Goal: Task Accomplishment & Management: Manage account settings

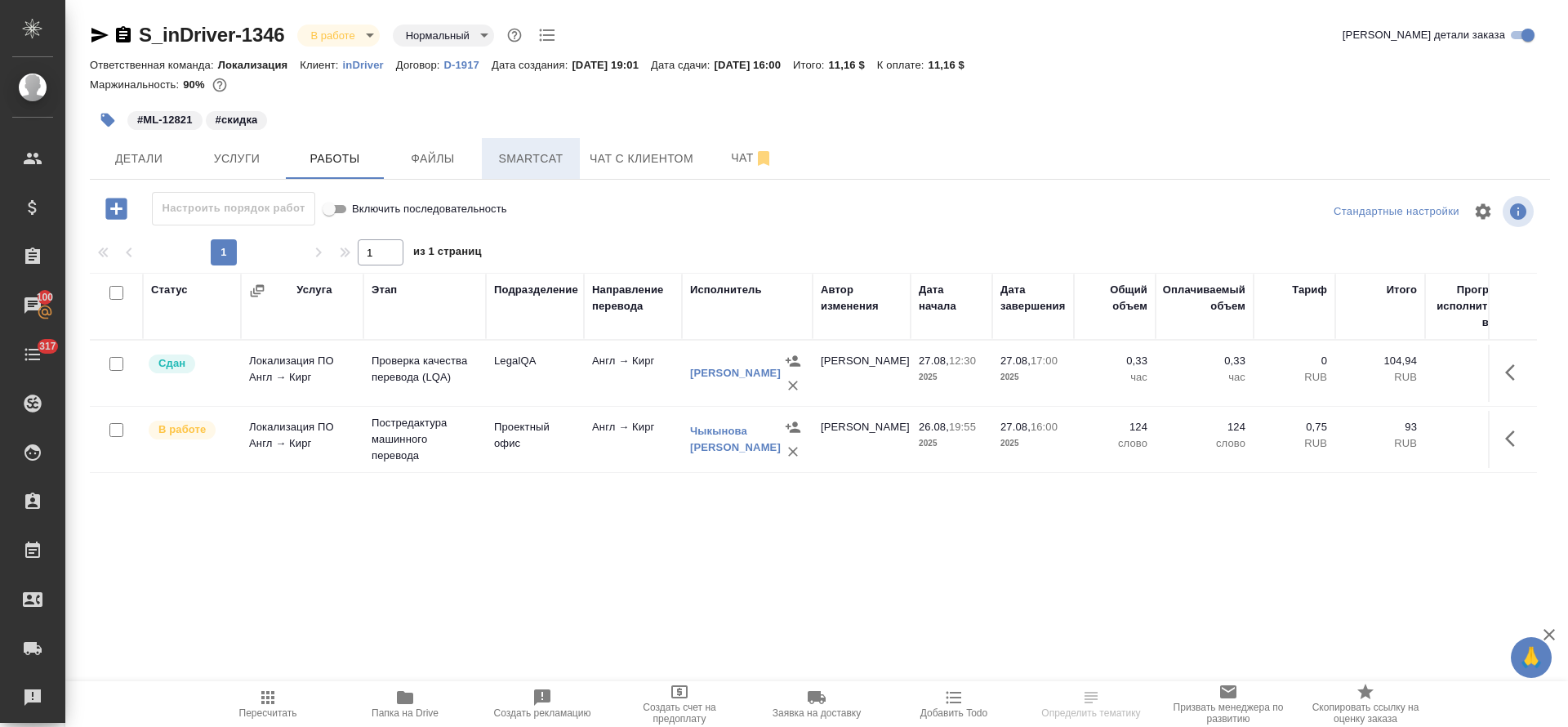
click at [517, 170] on button "Smartcat" at bounding box center [531, 158] width 98 height 41
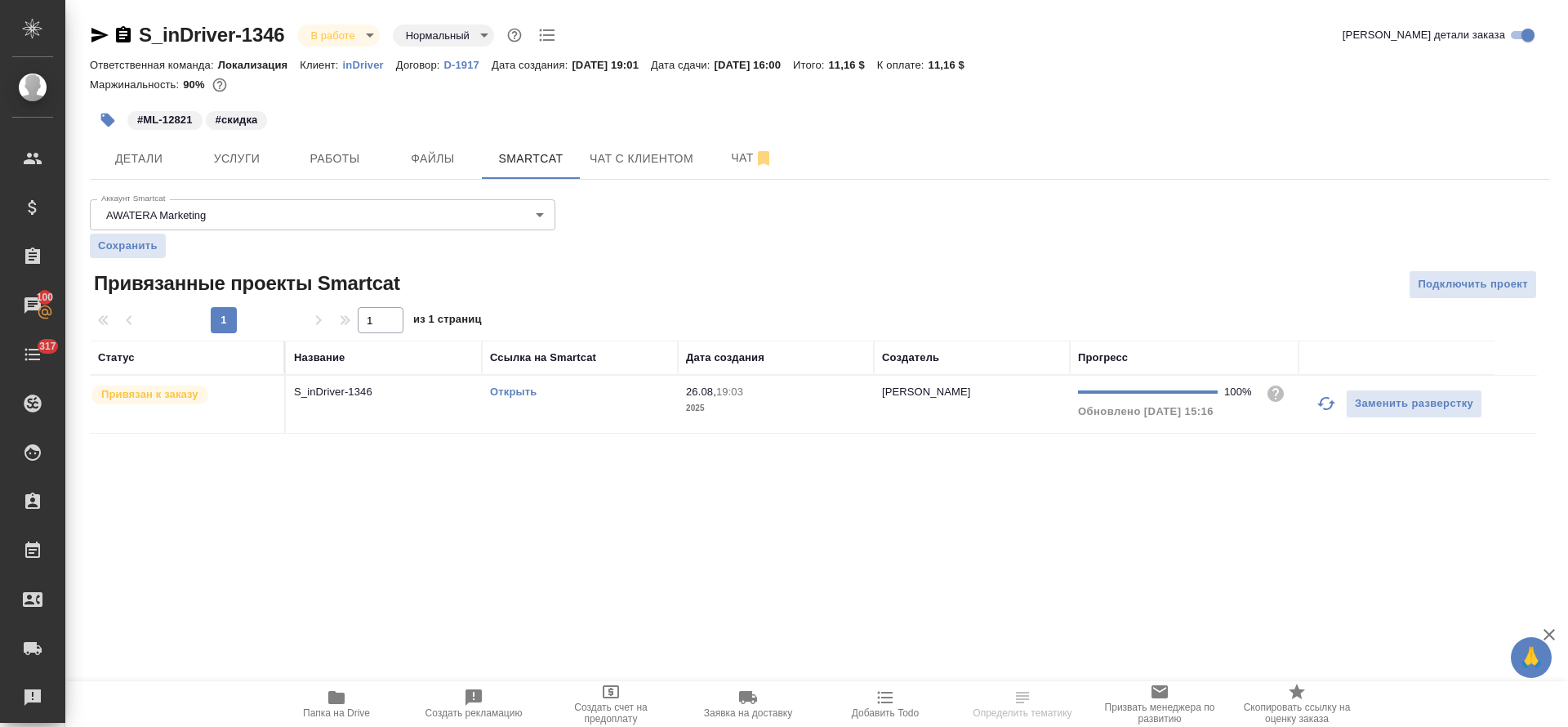
click at [572, 402] on td "Открыть" at bounding box center [580, 404] width 196 height 57
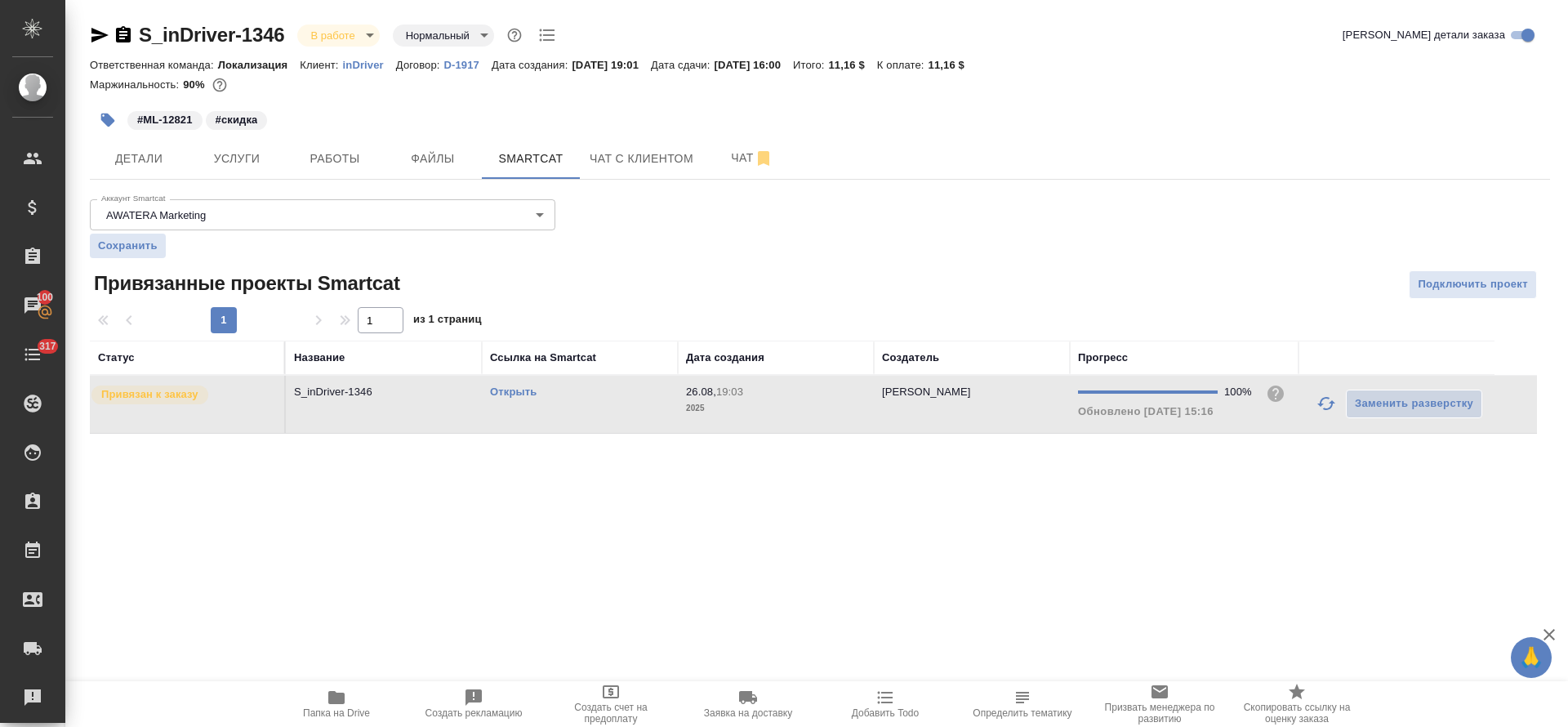
click at [518, 390] on link "Открыть" at bounding box center [513, 392] width 47 height 12
click at [324, 145] on button "Работы" at bounding box center [335, 158] width 98 height 41
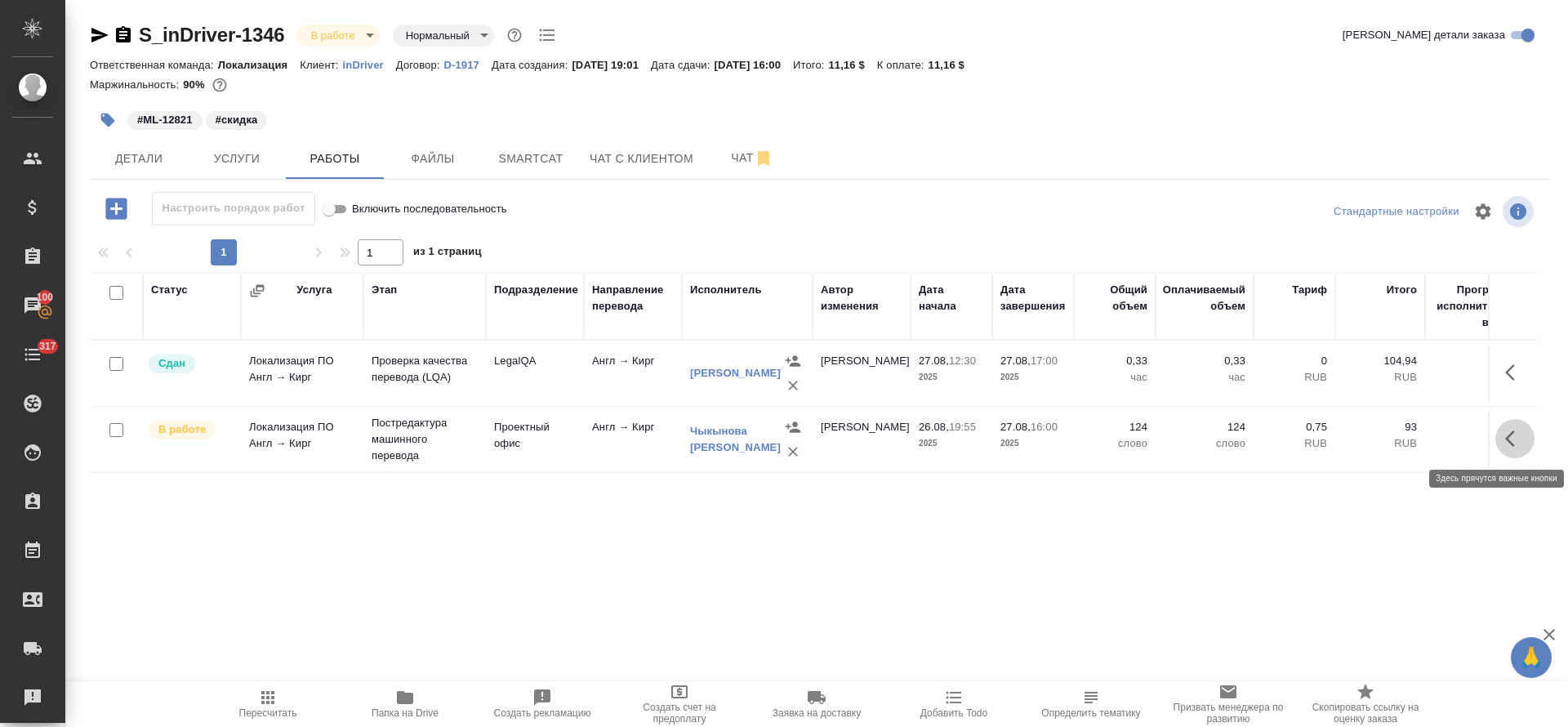
click at [1504, 442] on button "button" at bounding box center [1515, 438] width 39 height 39
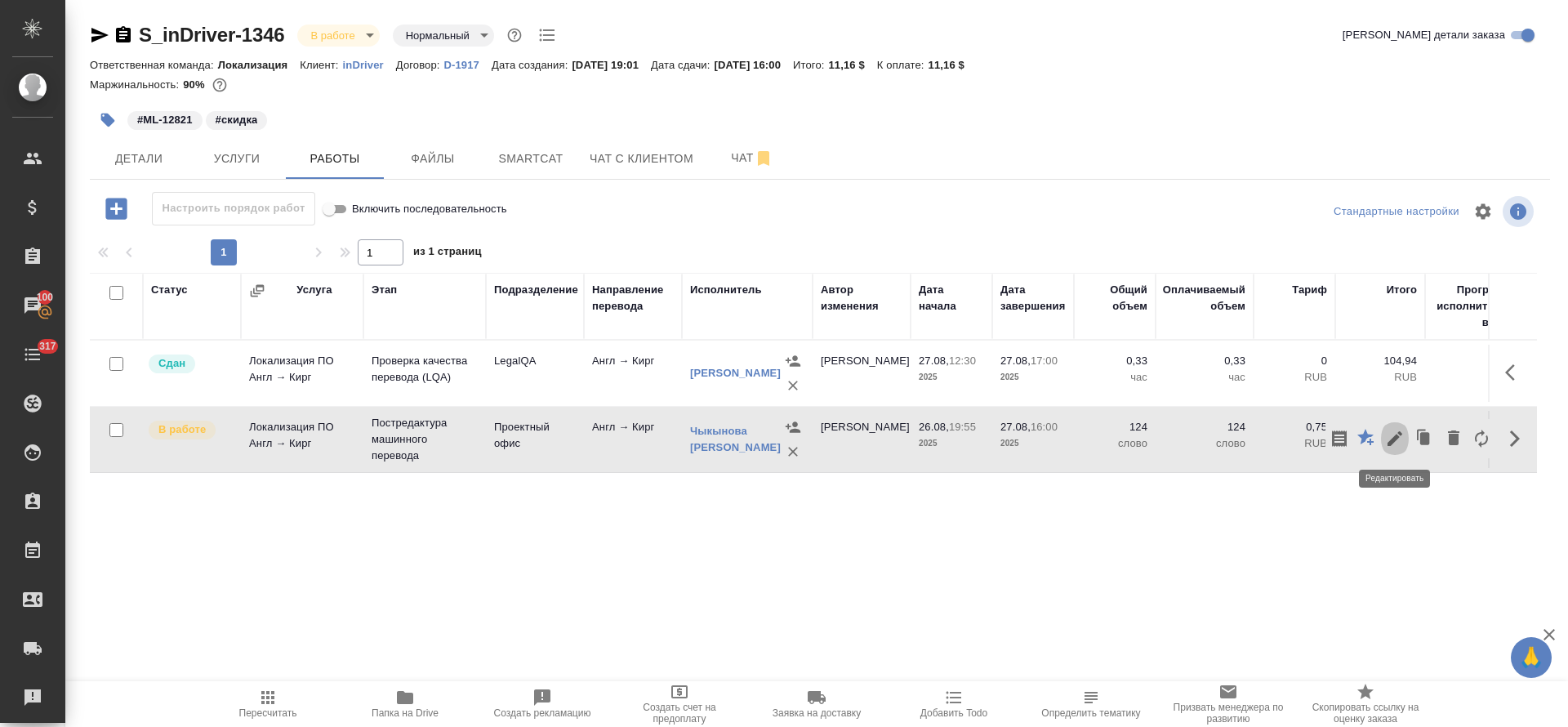
click at [1389, 435] on icon "button" at bounding box center [1396, 439] width 20 height 20
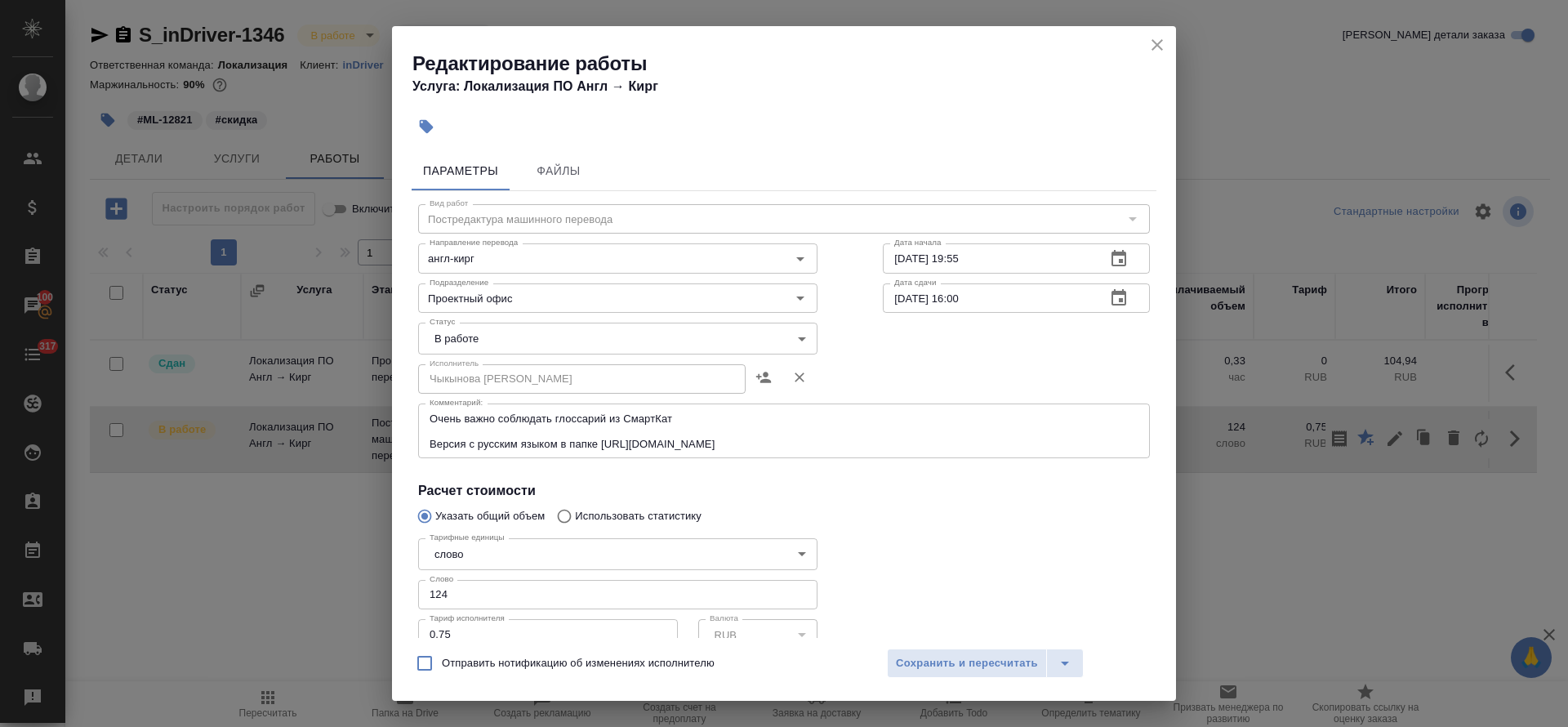
click at [468, 358] on div "Исполнитель [PERSON_NAME] [PERSON_NAME] Исполнитель" at bounding box center [618, 377] width 400 height 39
click at [468, 341] on body "🙏 .cls-1 fill:#fff; AWATERA [PERSON_NAME] Спецификации Заказы 100 Чаты 317 Todo…" at bounding box center [784, 363] width 1568 height 727
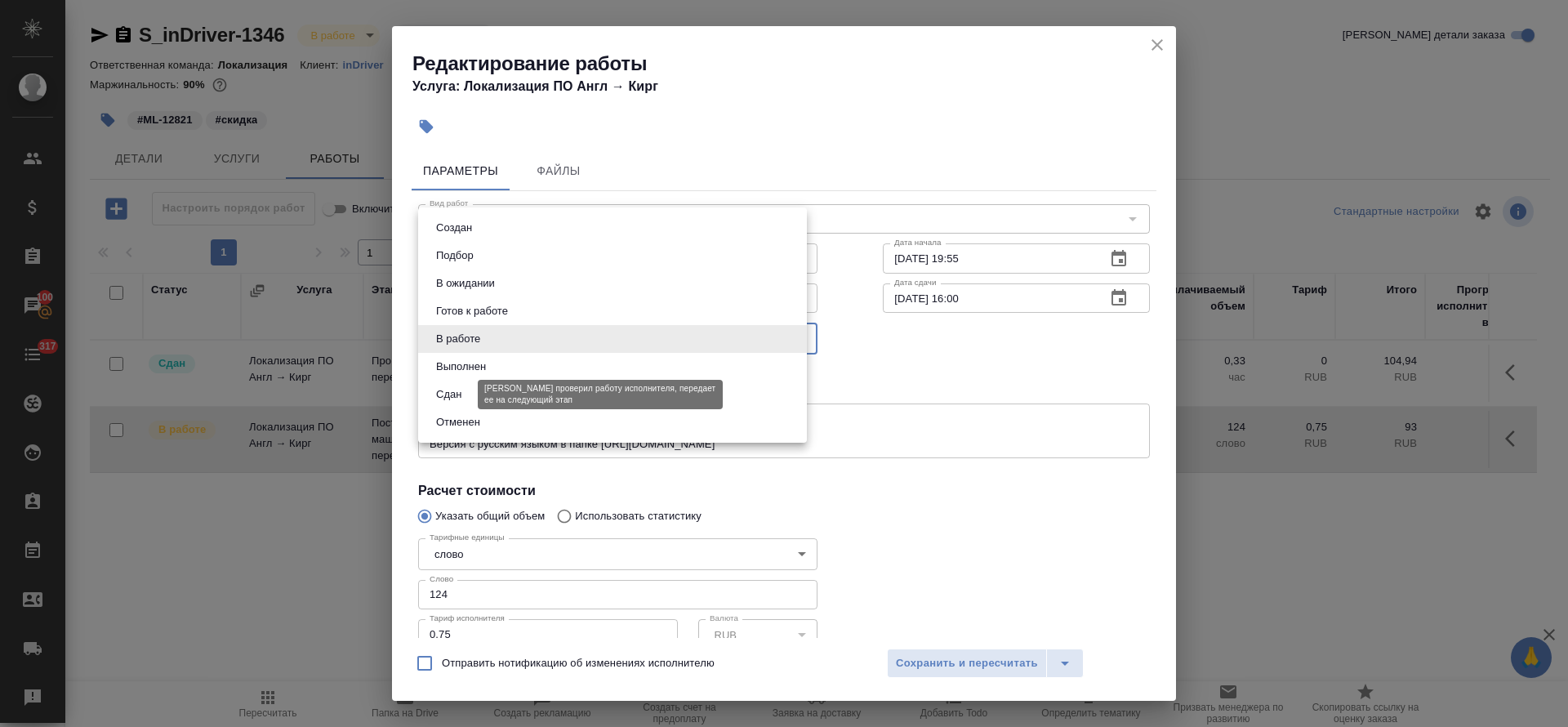
click at [458, 386] on button "Сдан" at bounding box center [449, 395] width 35 height 18
type input "closed"
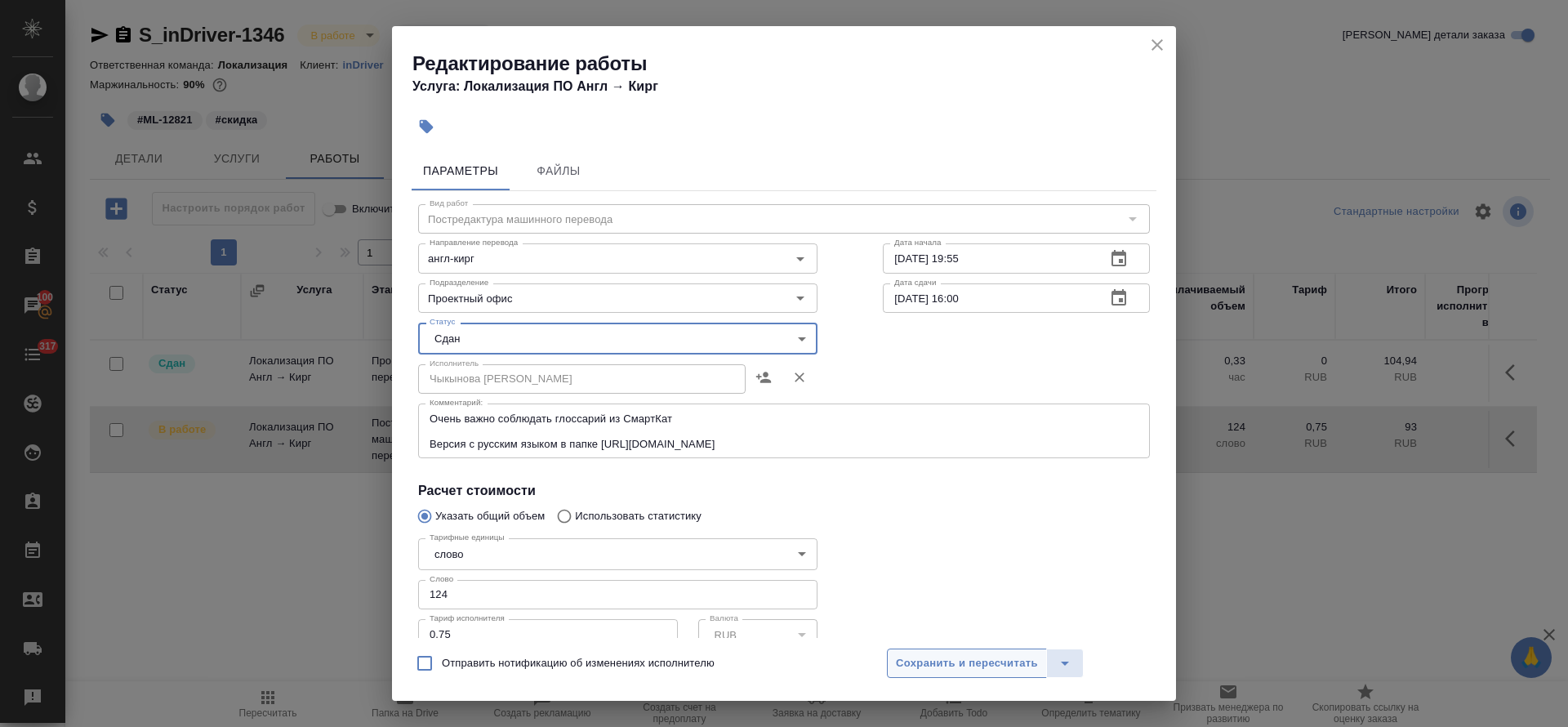
click at [935, 666] on span "Сохранить и пересчитать" at bounding box center [967, 663] width 143 height 19
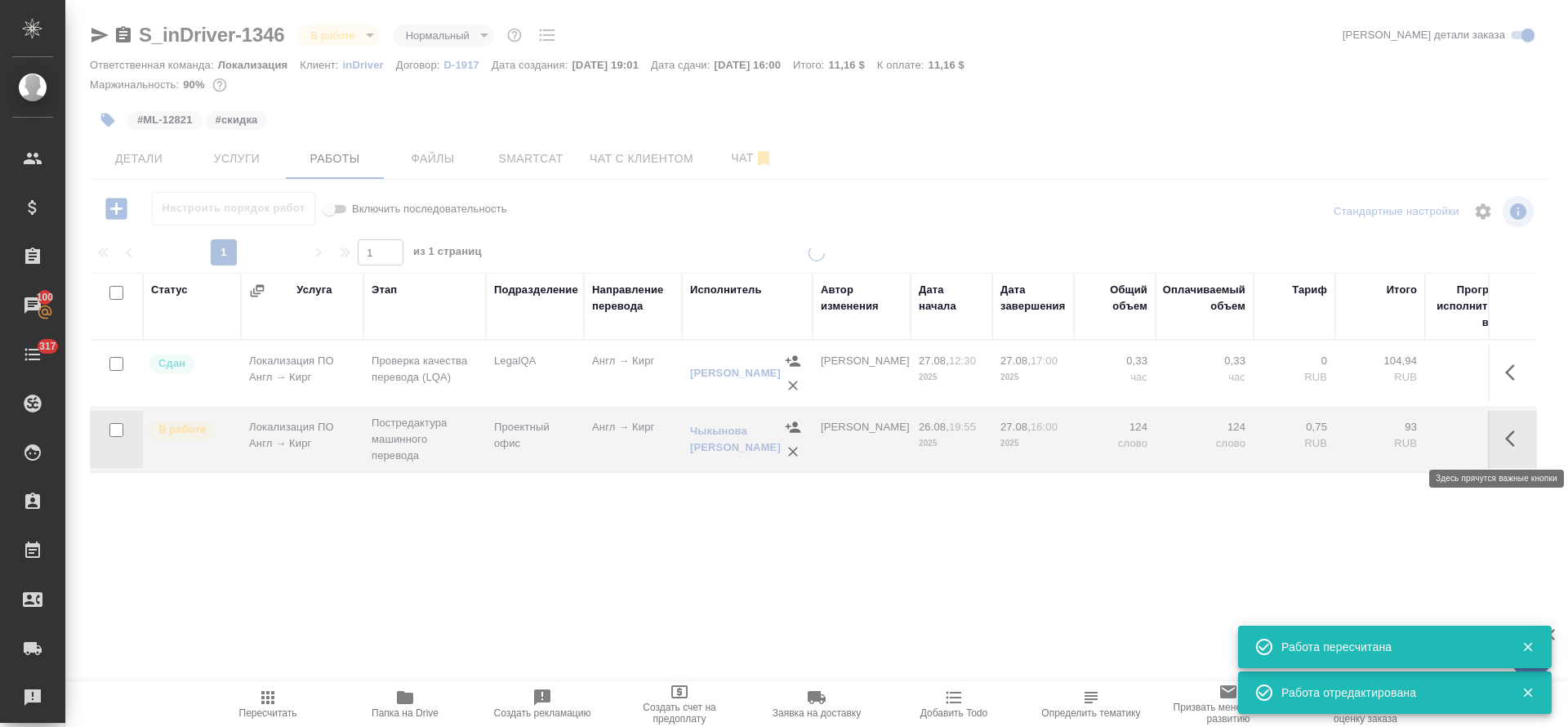
click at [1517, 439] on icon "button" at bounding box center [1515, 439] width 20 height 20
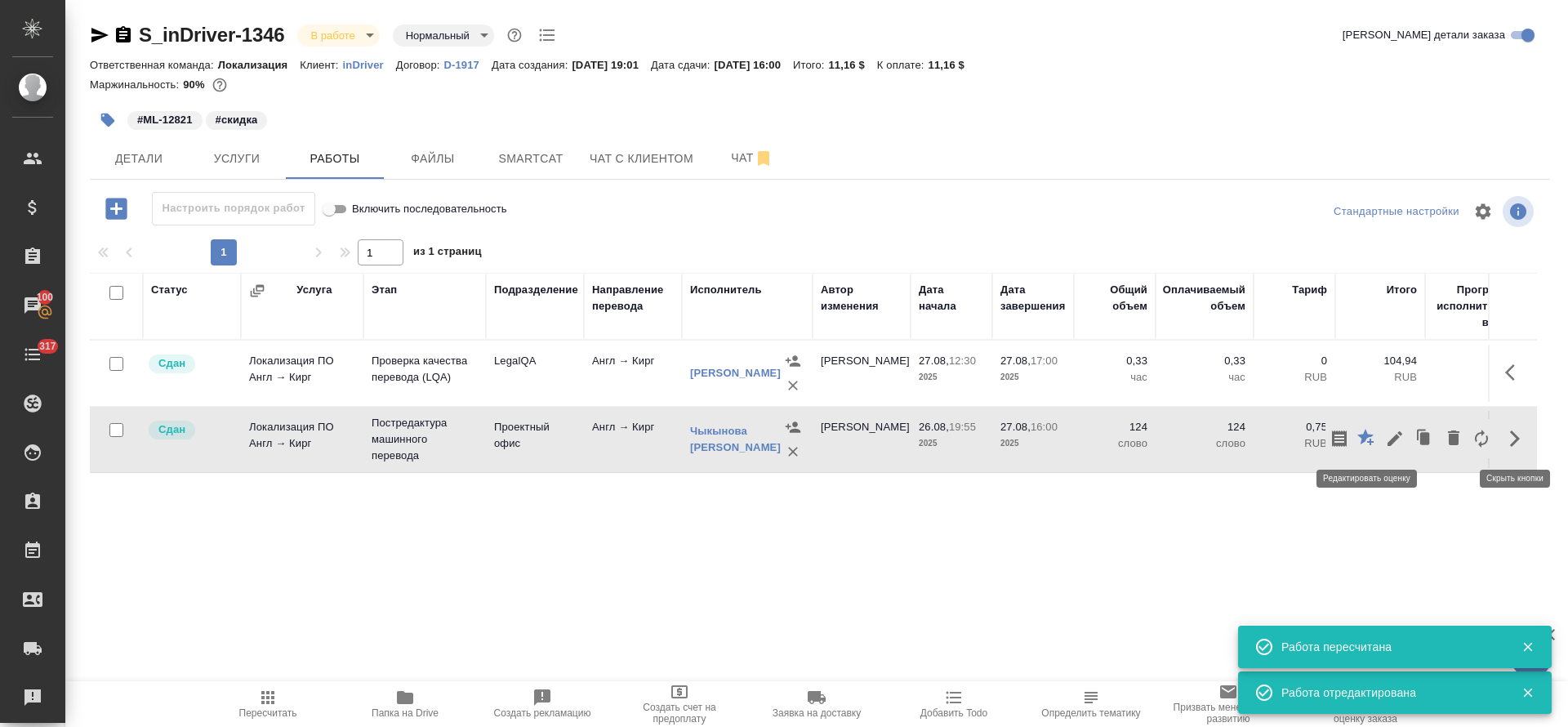
click at [1373, 448] on icon "button" at bounding box center [1368, 439] width 20 height 20
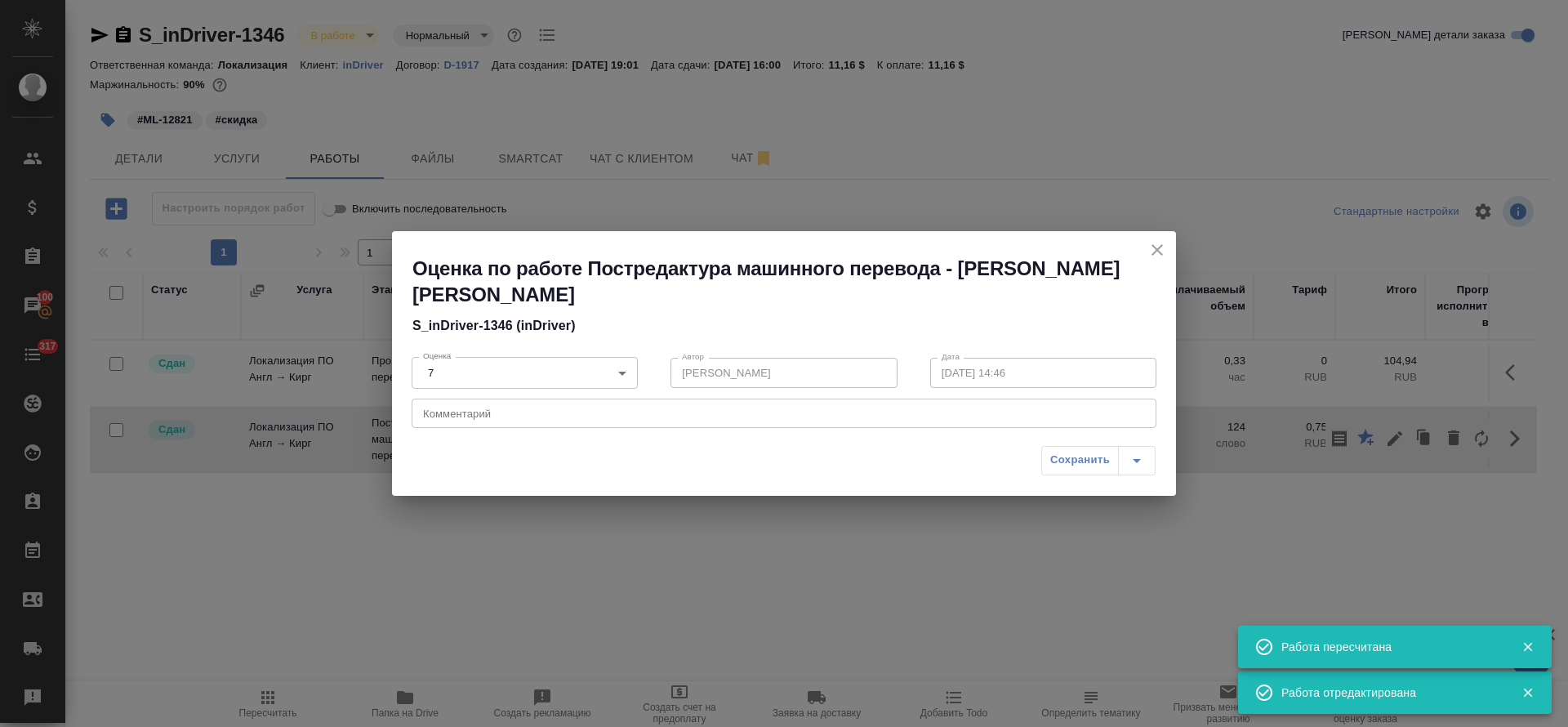
click at [1154, 253] on icon "close" at bounding box center [1157, 249] width 11 height 11
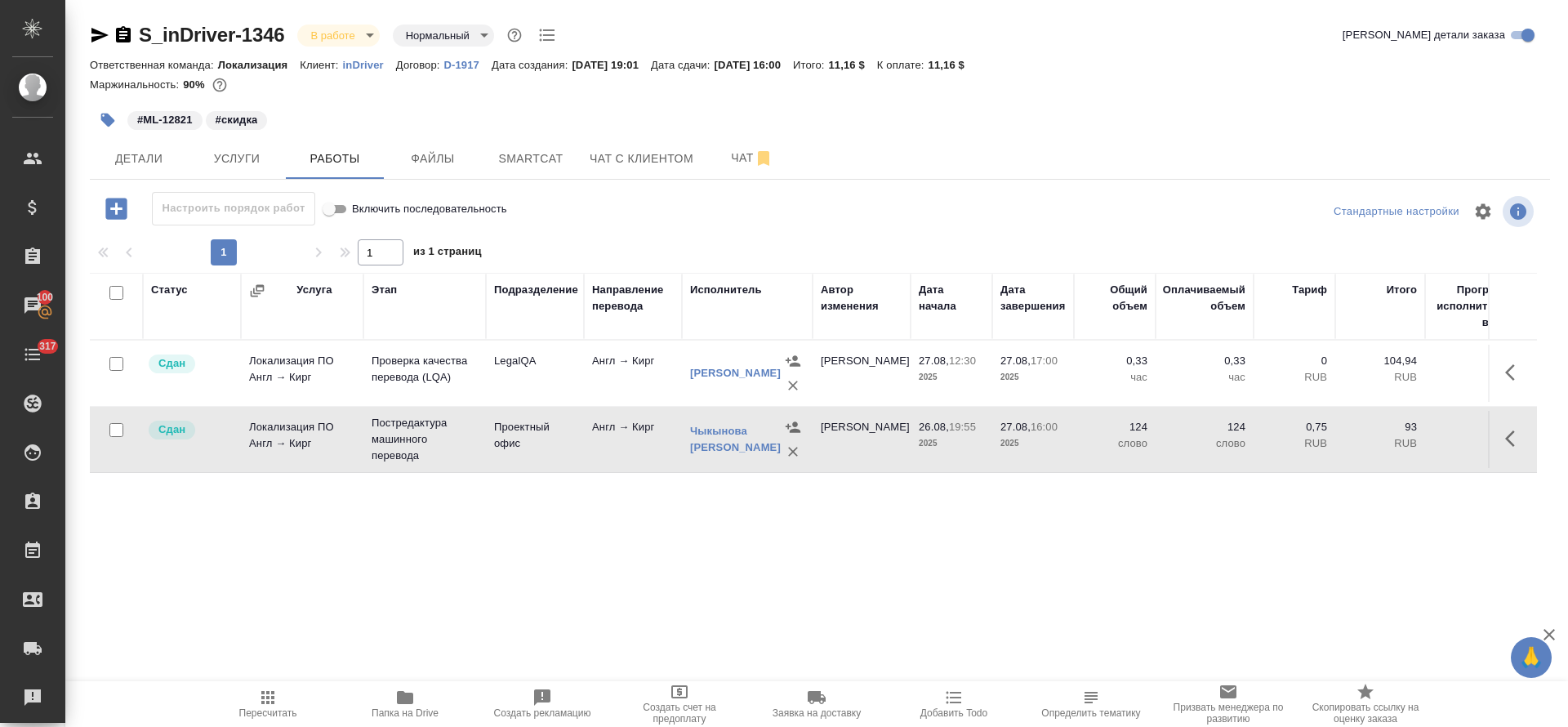
click at [397, 708] on span "Папка на Drive" at bounding box center [405, 713] width 67 height 11
click at [156, 152] on span "Детали" at bounding box center [139, 159] width 79 height 20
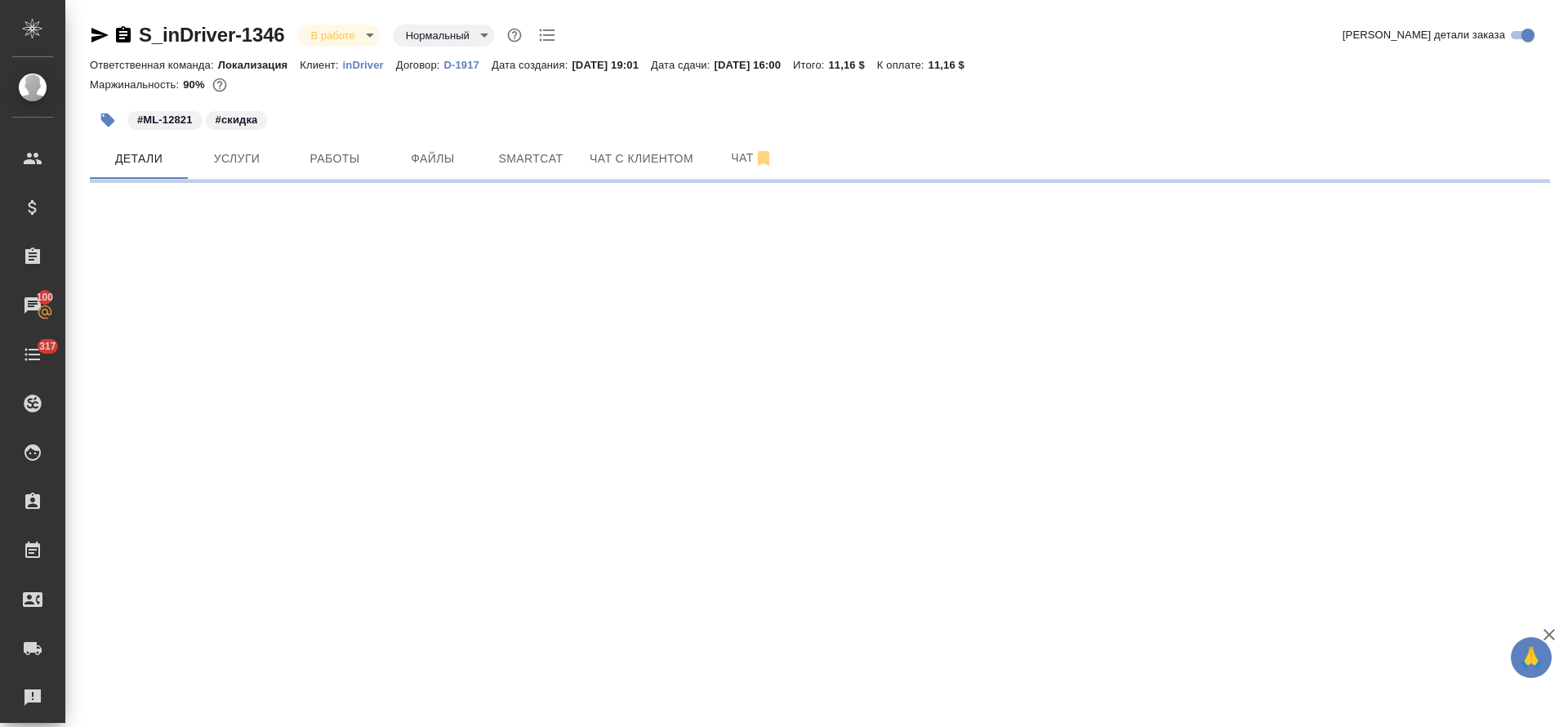
select select "RU"
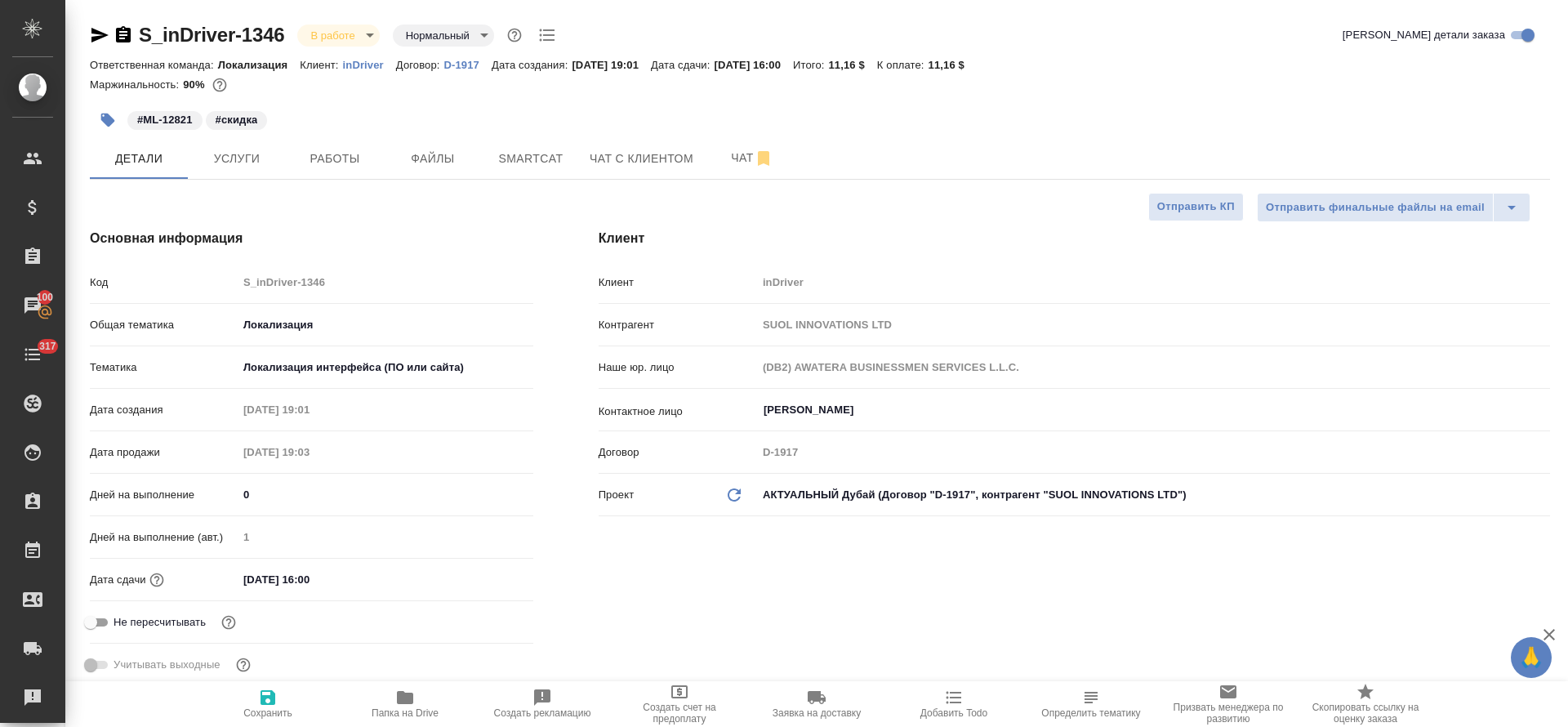
type textarea "x"
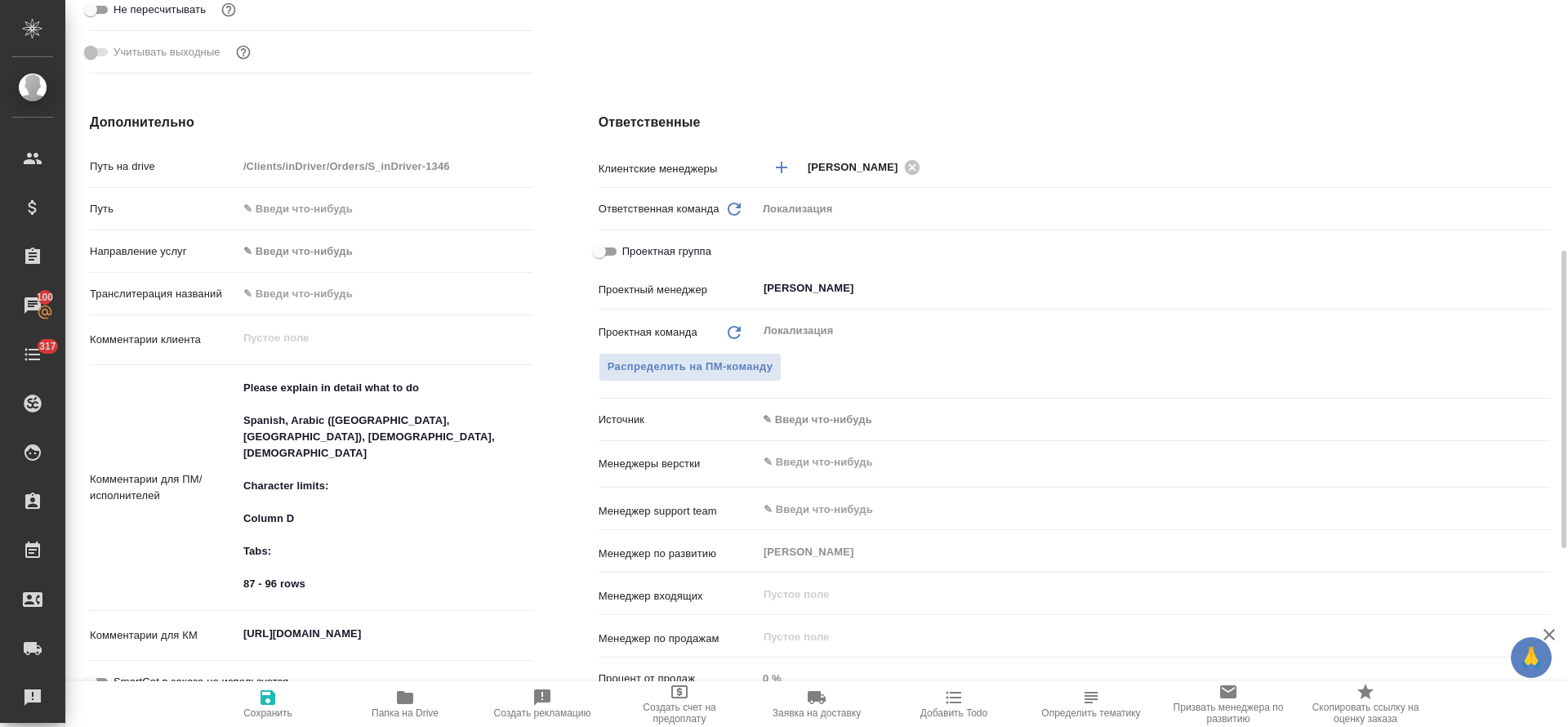
scroll to position [859, 0]
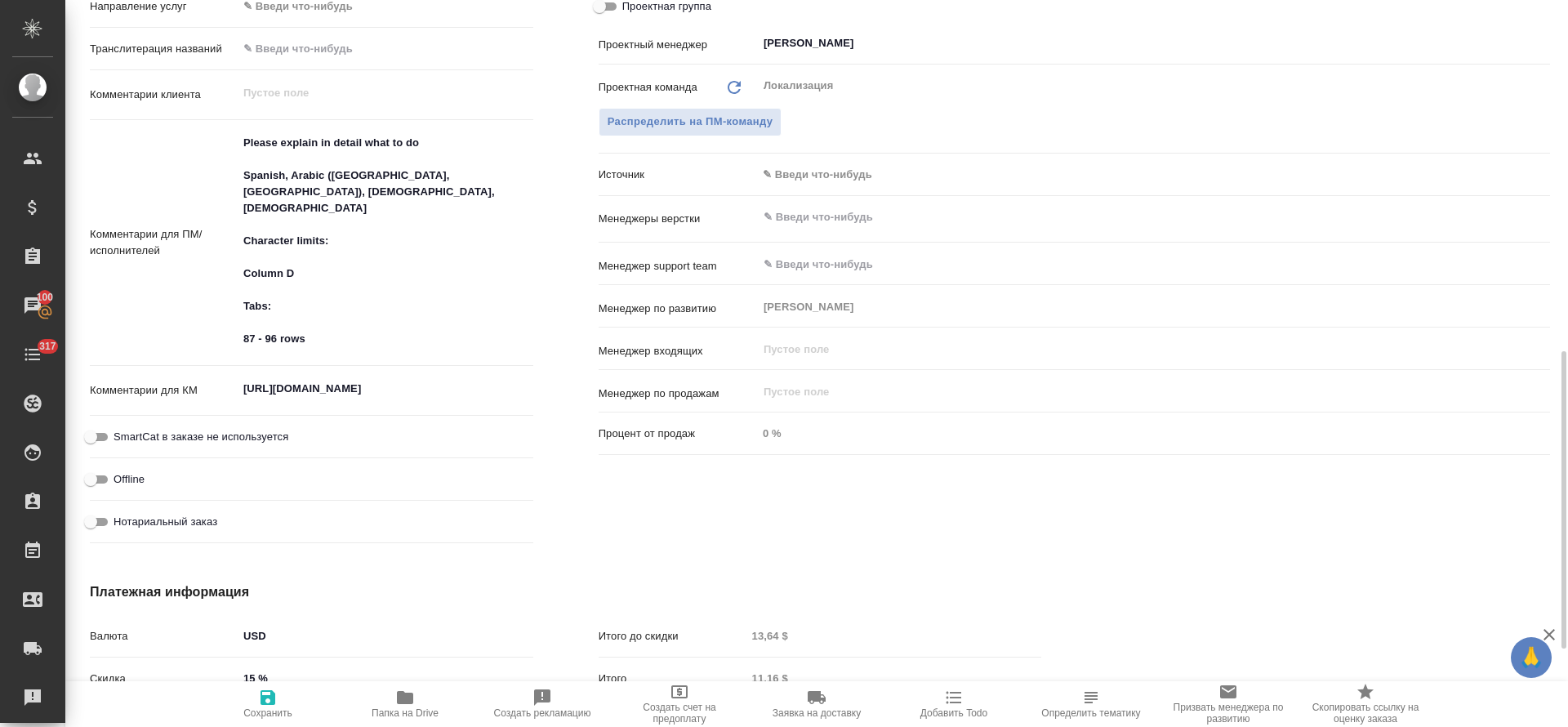
type textarea "x"
click at [292, 388] on textarea "[URL][DOMAIN_NAME]" at bounding box center [385, 390] width 294 height 28
type textarea "x"
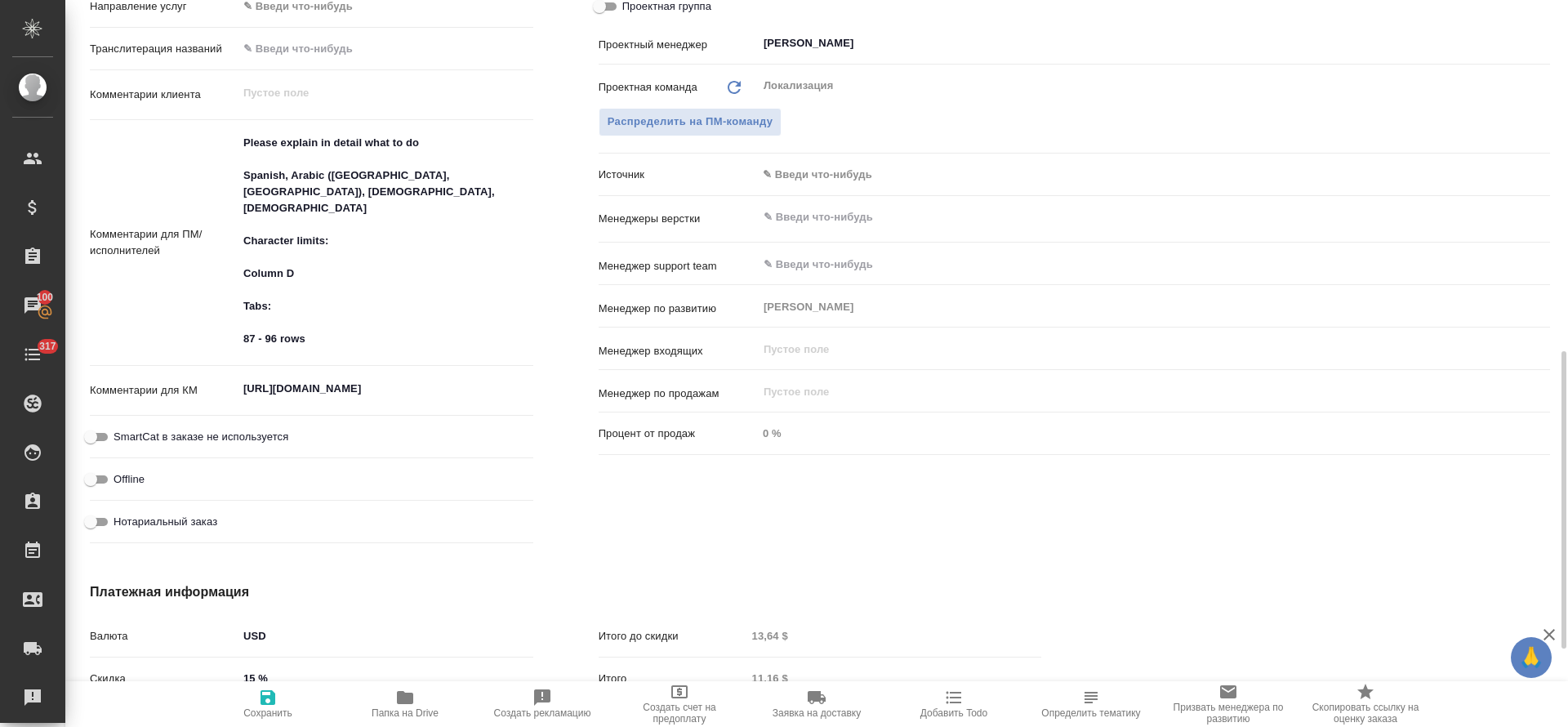
type textarea "x"
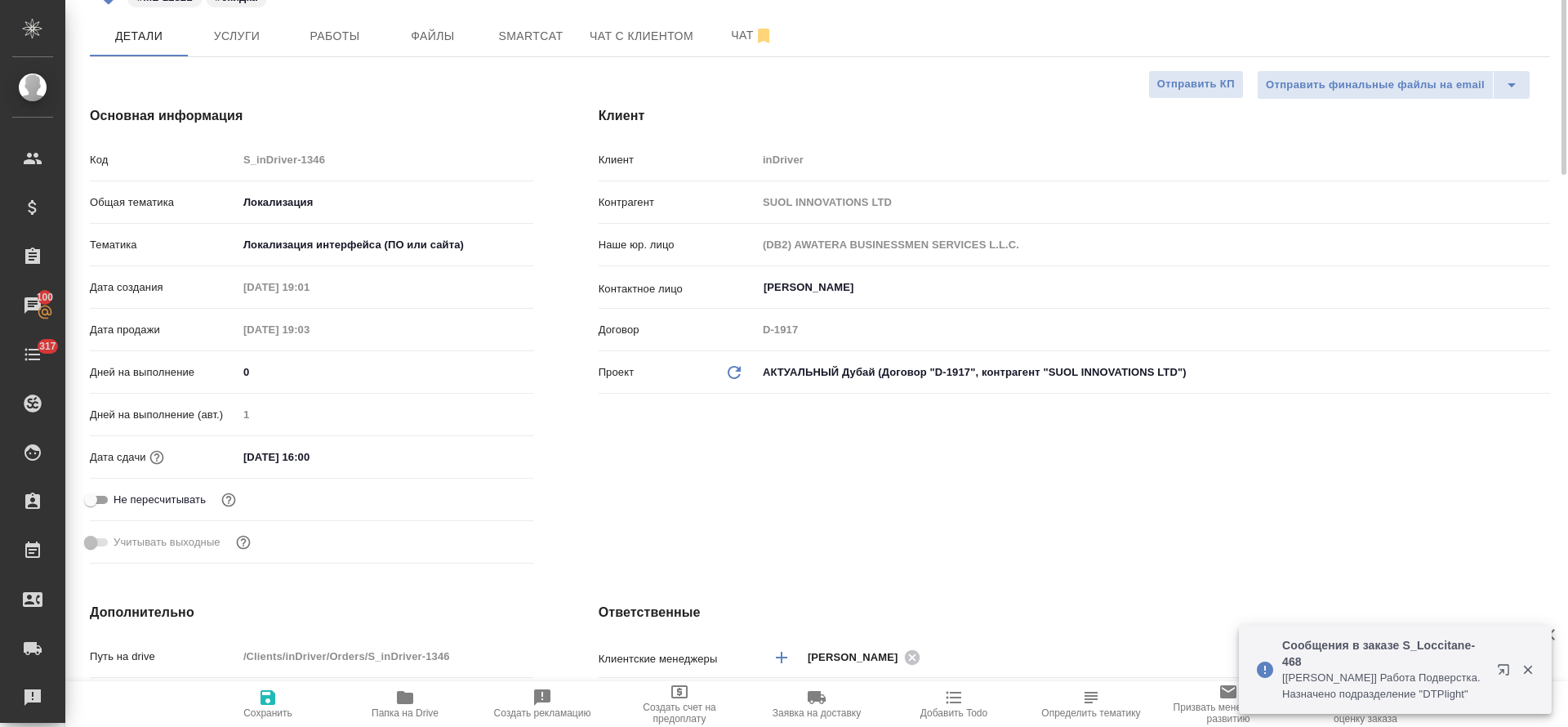
scroll to position [0, 0]
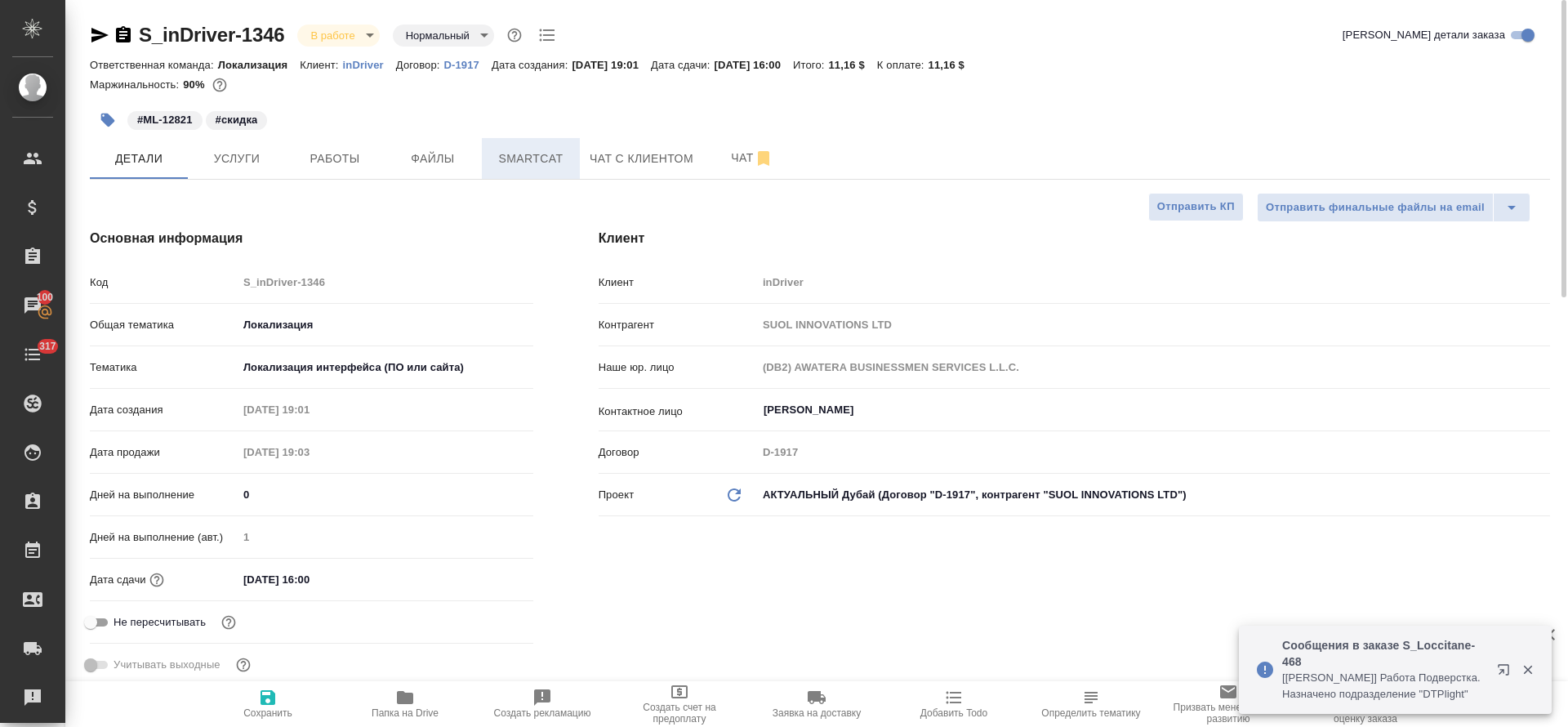
type textarea "x"
click at [533, 166] on span "Smartcat" at bounding box center [530, 159] width 79 height 20
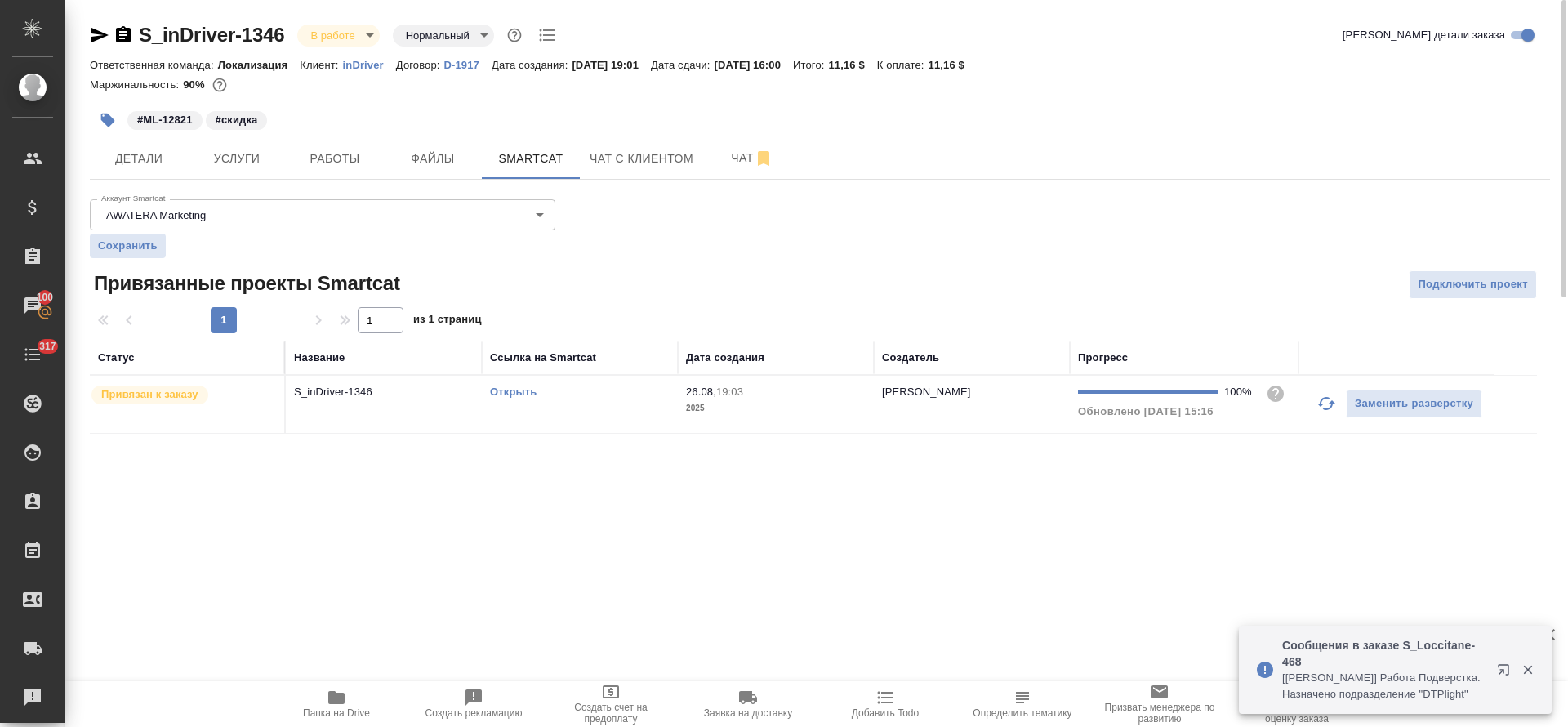
click at [532, 391] on link "Открыть" at bounding box center [513, 392] width 47 height 12
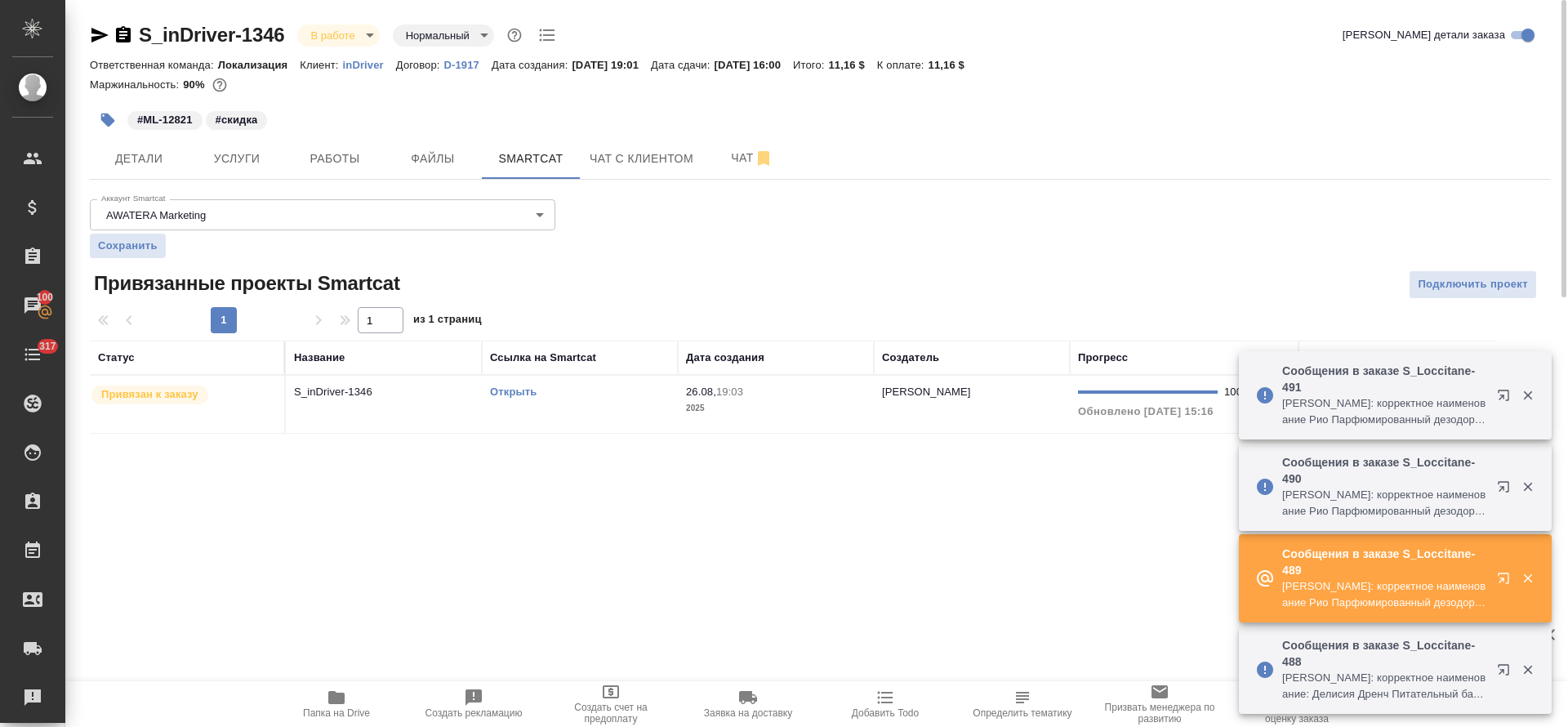
click at [346, 709] on span "Папка на Drive" at bounding box center [336, 713] width 67 height 11
click at [328, 177] on button "Работы" at bounding box center [335, 158] width 98 height 41
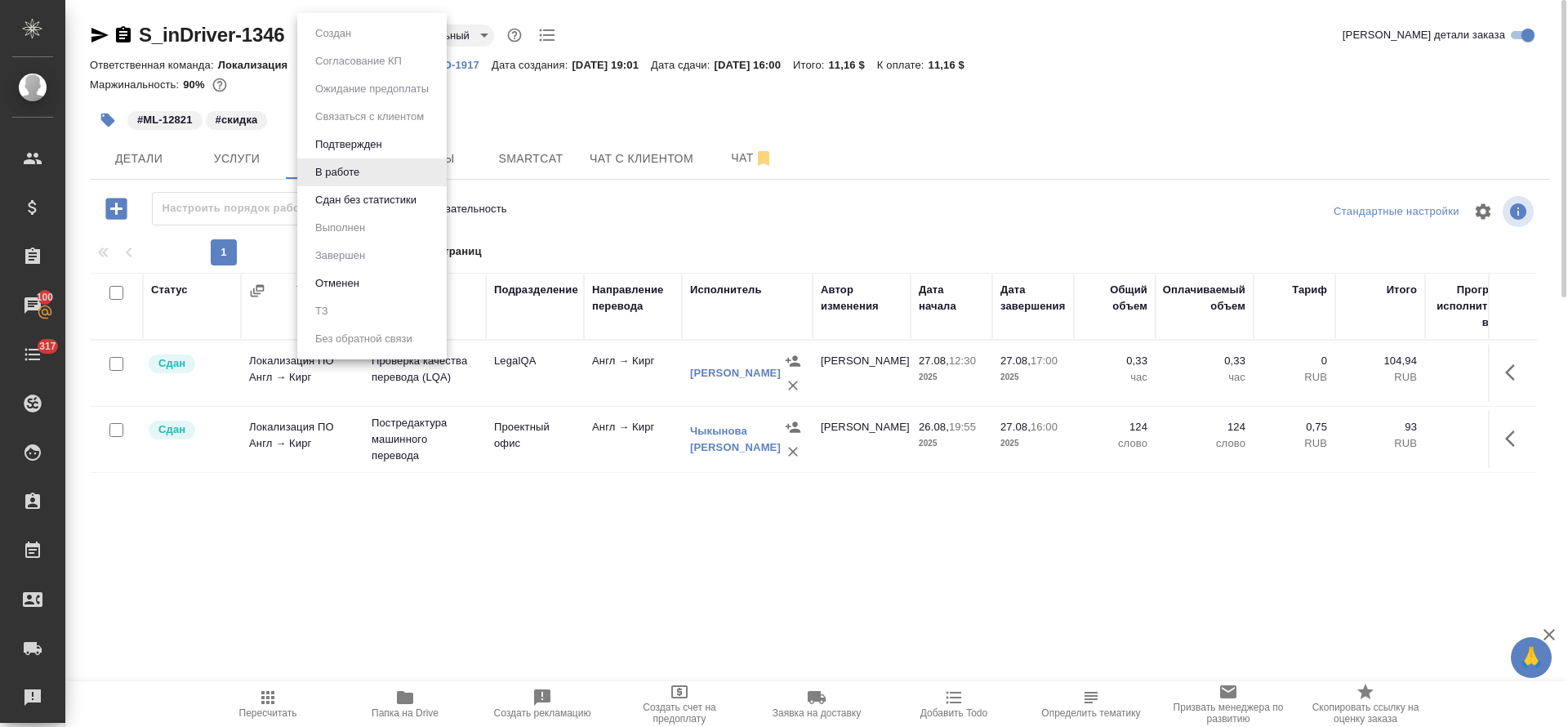
click at [364, 36] on body "🙏 .cls-1 fill:#fff; AWATERA [PERSON_NAME] Спецификации Заказы 100 Чаты 317 Todo…" at bounding box center [784, 363] width 1568 height 727
click at [355, 201] on button "Сдан без статистики" at bounding box center [365, 200] width 111 height 18
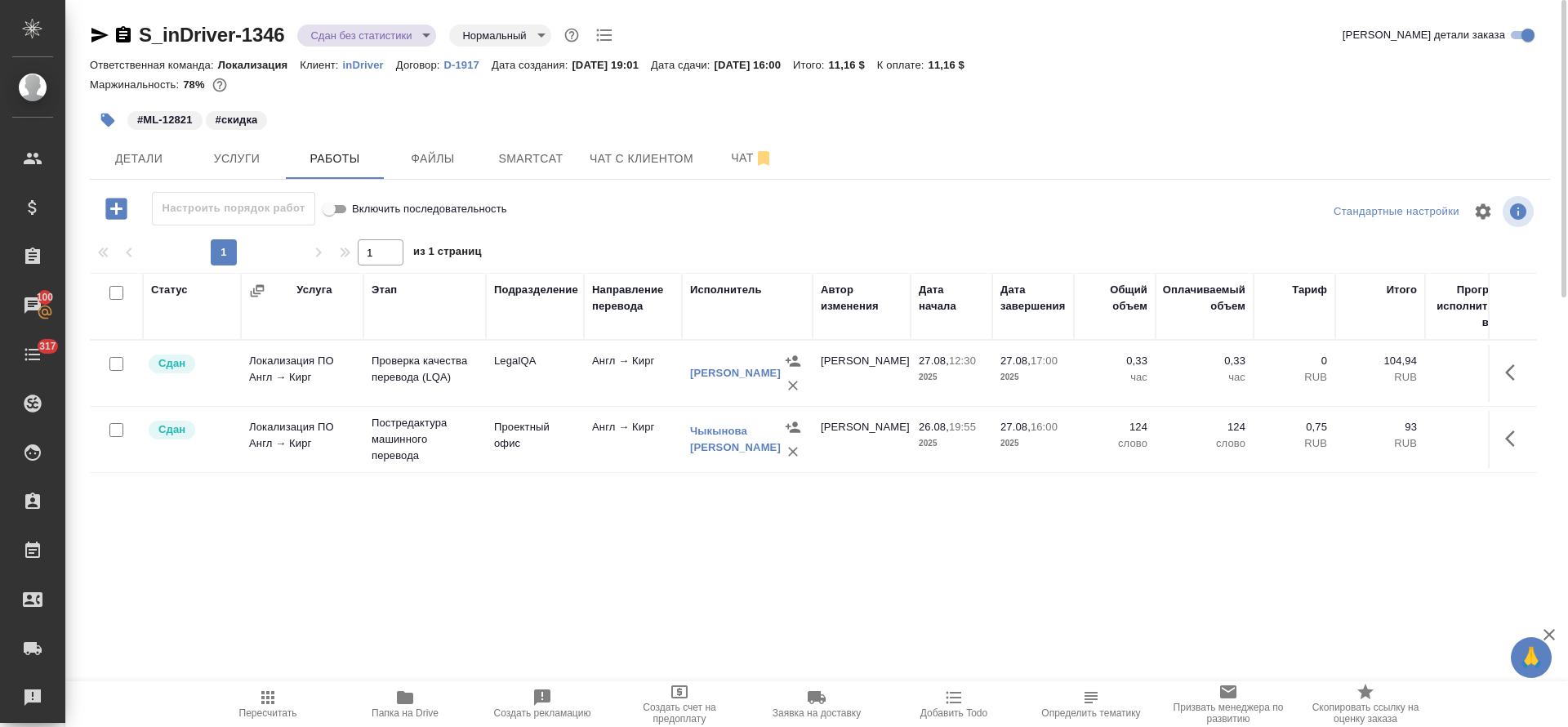
click at [406, 37] on body "🙏 .cls-1 fill:#fff; AWATERA [PERSON_NAME] Спецификации Заказы 100 Чаты 317 Todo…" at bounding box center [784, 363] width 1568 height 727
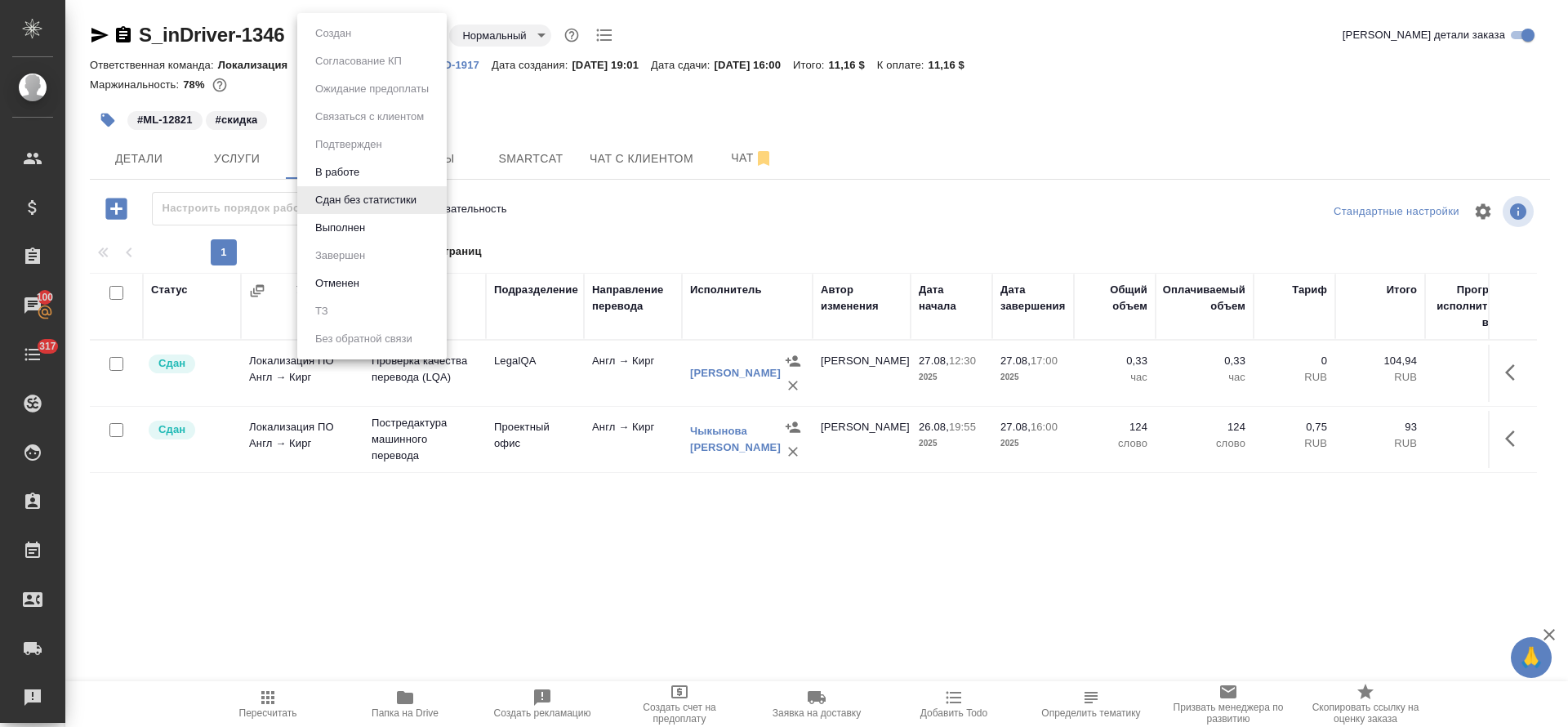
click at [390, 228] on li "Выполнен" at bounding box center [372, 228] width 150 height 28
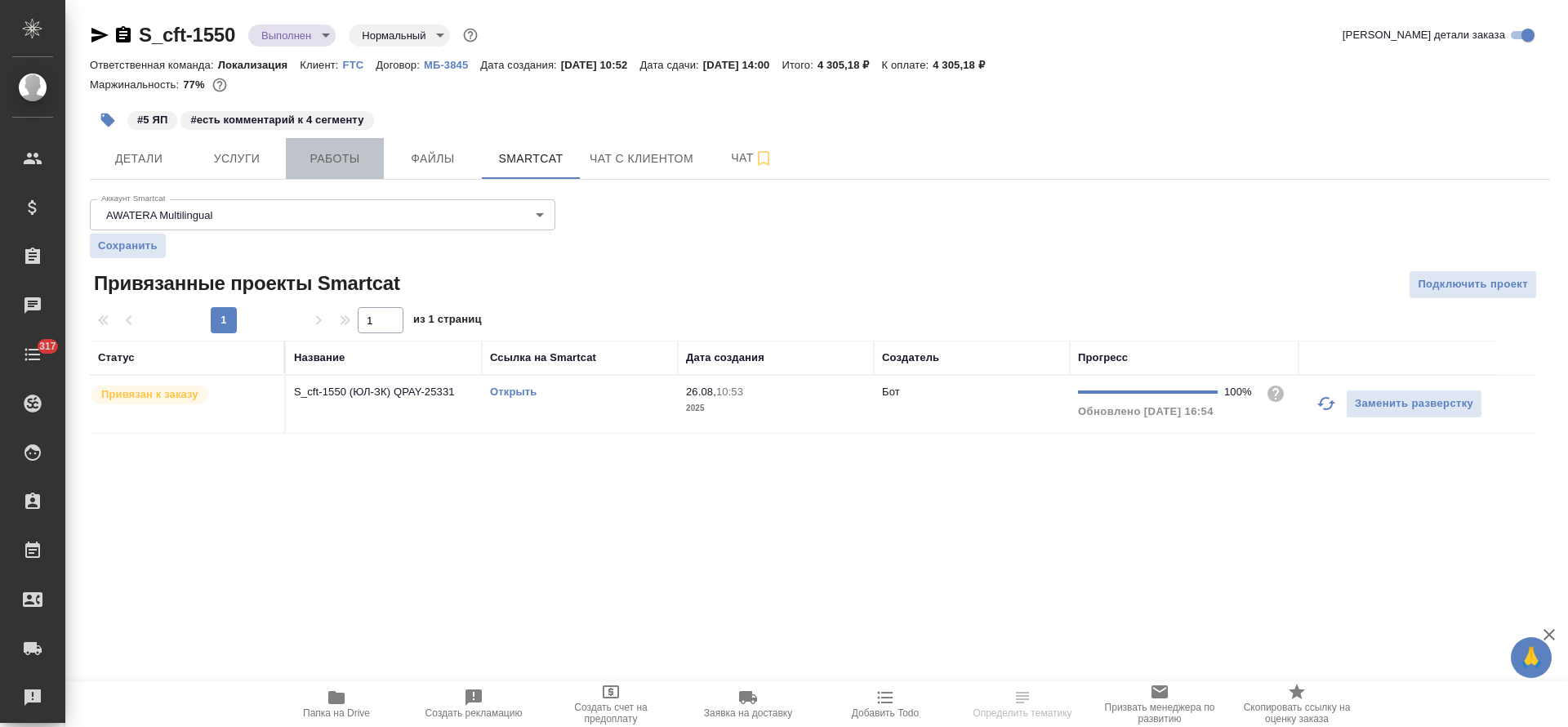
click at [346, 166] on span "Работы" at bounding box center [335, 159] width 79 height 20
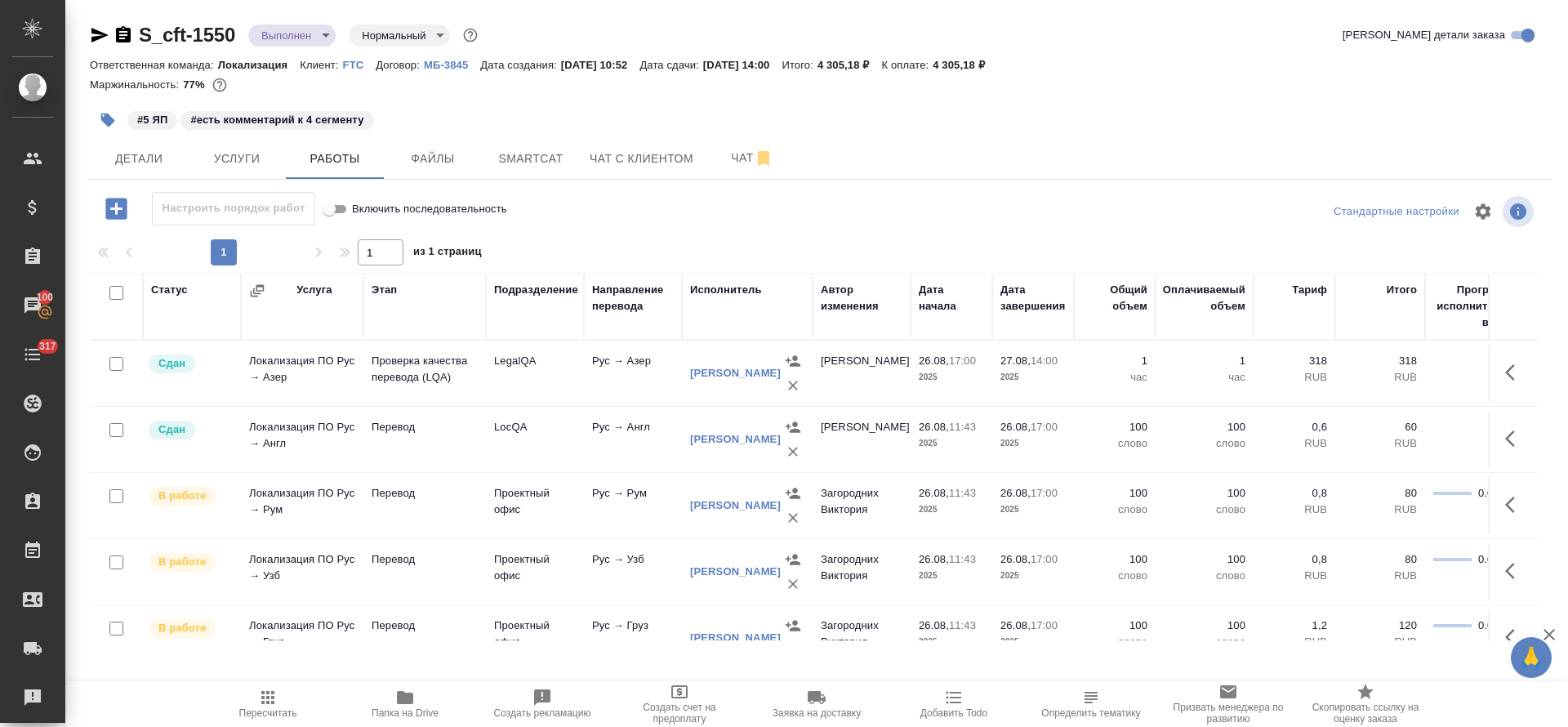
click at [123, 287] on input "checkbox" at bounding box center [117, 293] width 14 height 14
checkbox input "true"
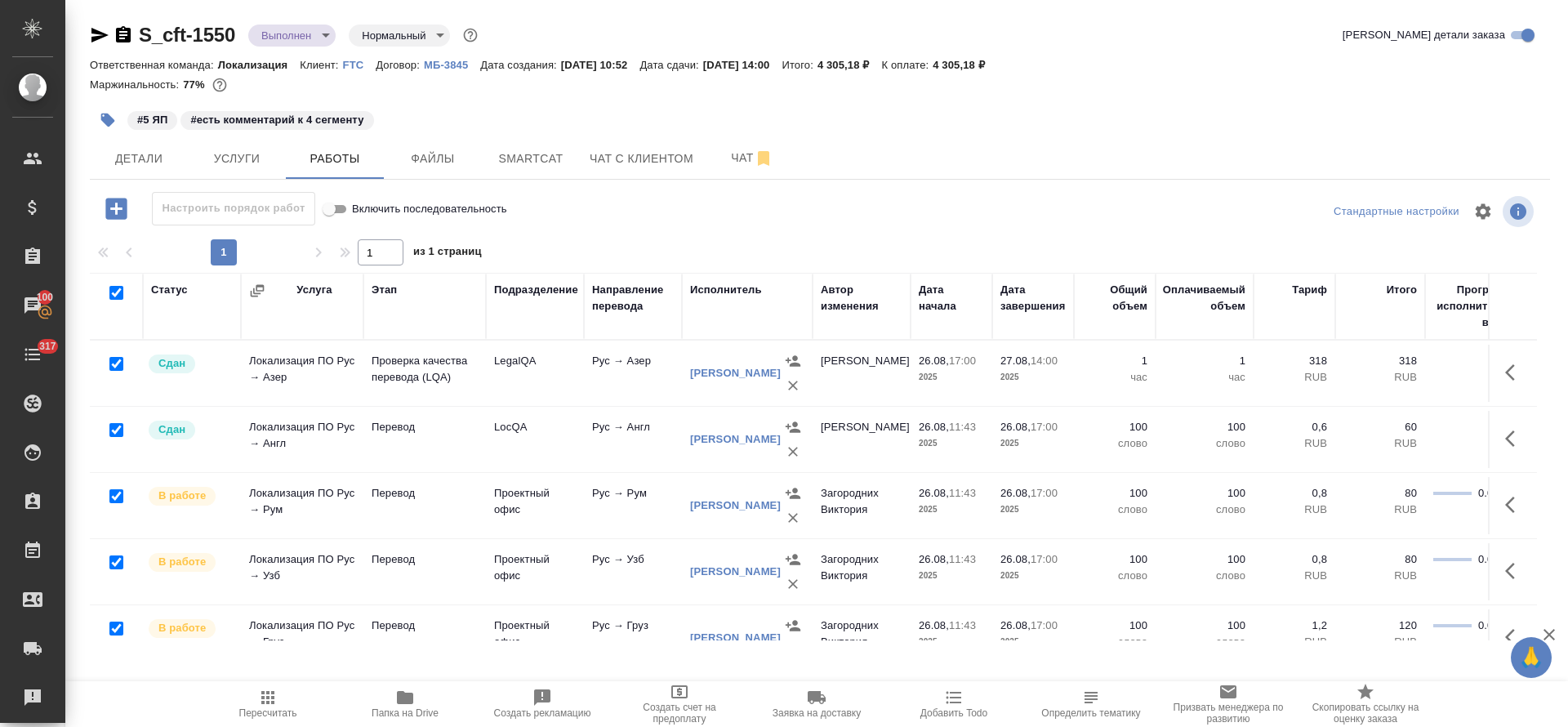
checkbox input "true"
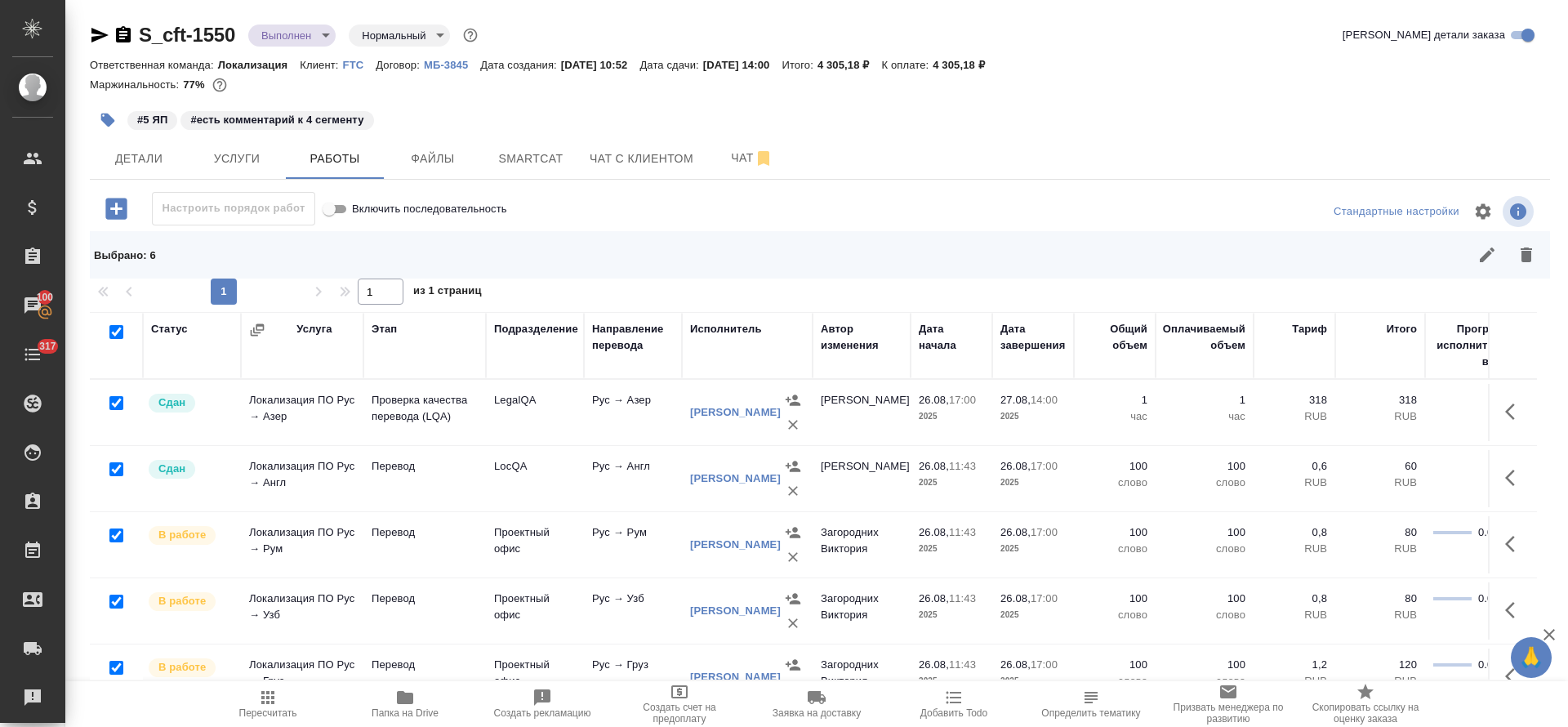
click at [117, 473] on input "checkbox" at bounding box center [117, 470] width 14 height 14
checkbox input "false"
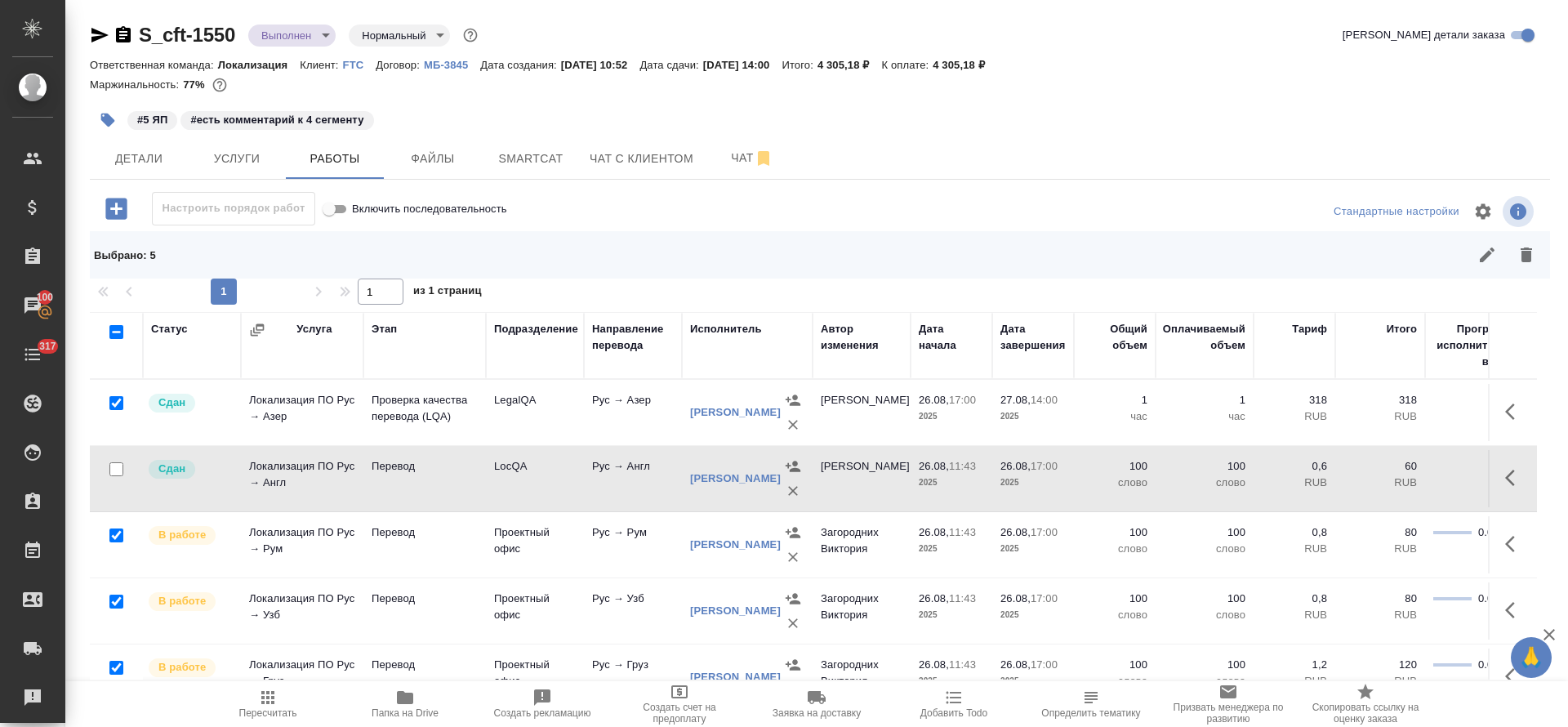
click at [116, 396] on input "checkbox" at bounding box center [117, 403] width 14 height 14
checkbox input "false"
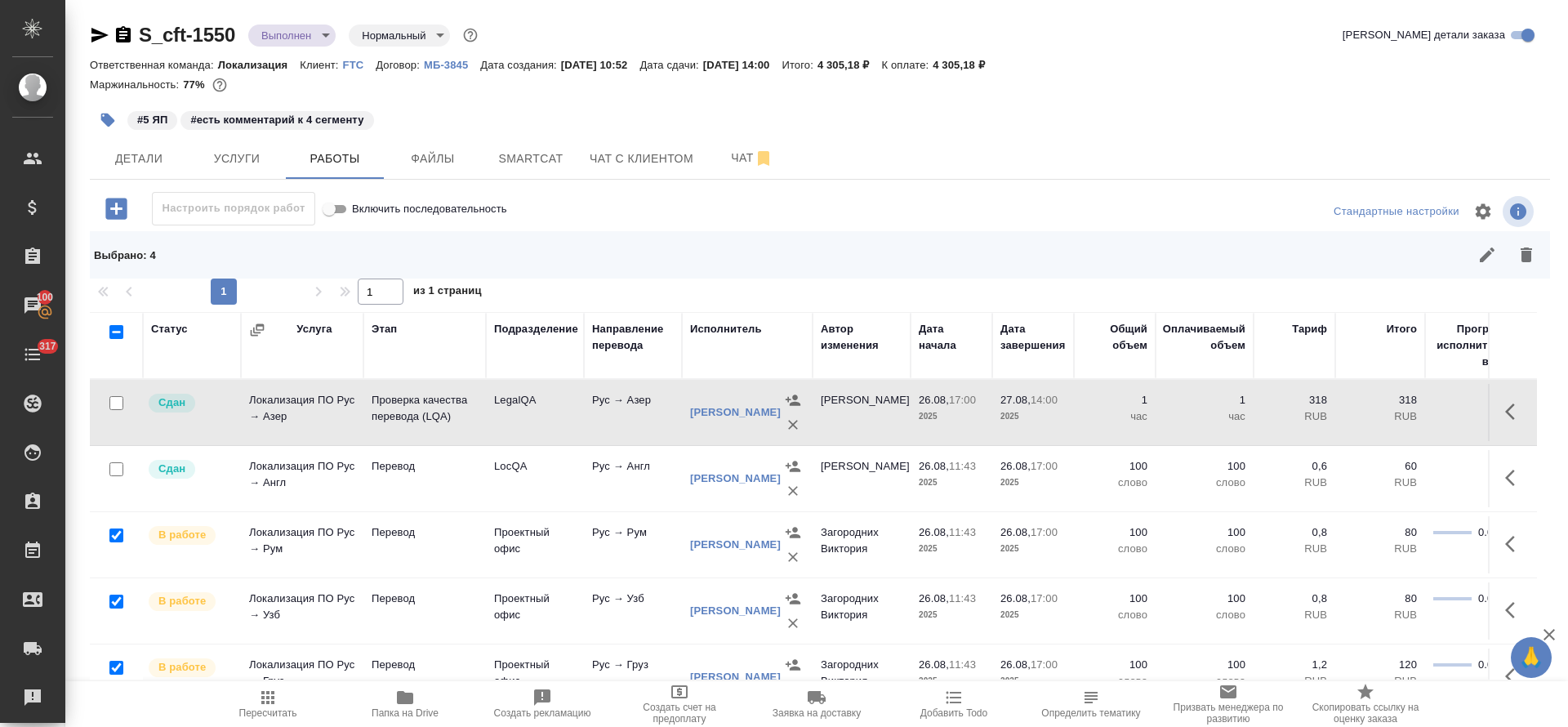
click at [1480, 262] on icon "button" at bounding box center [1488, 255] width 20 height 20
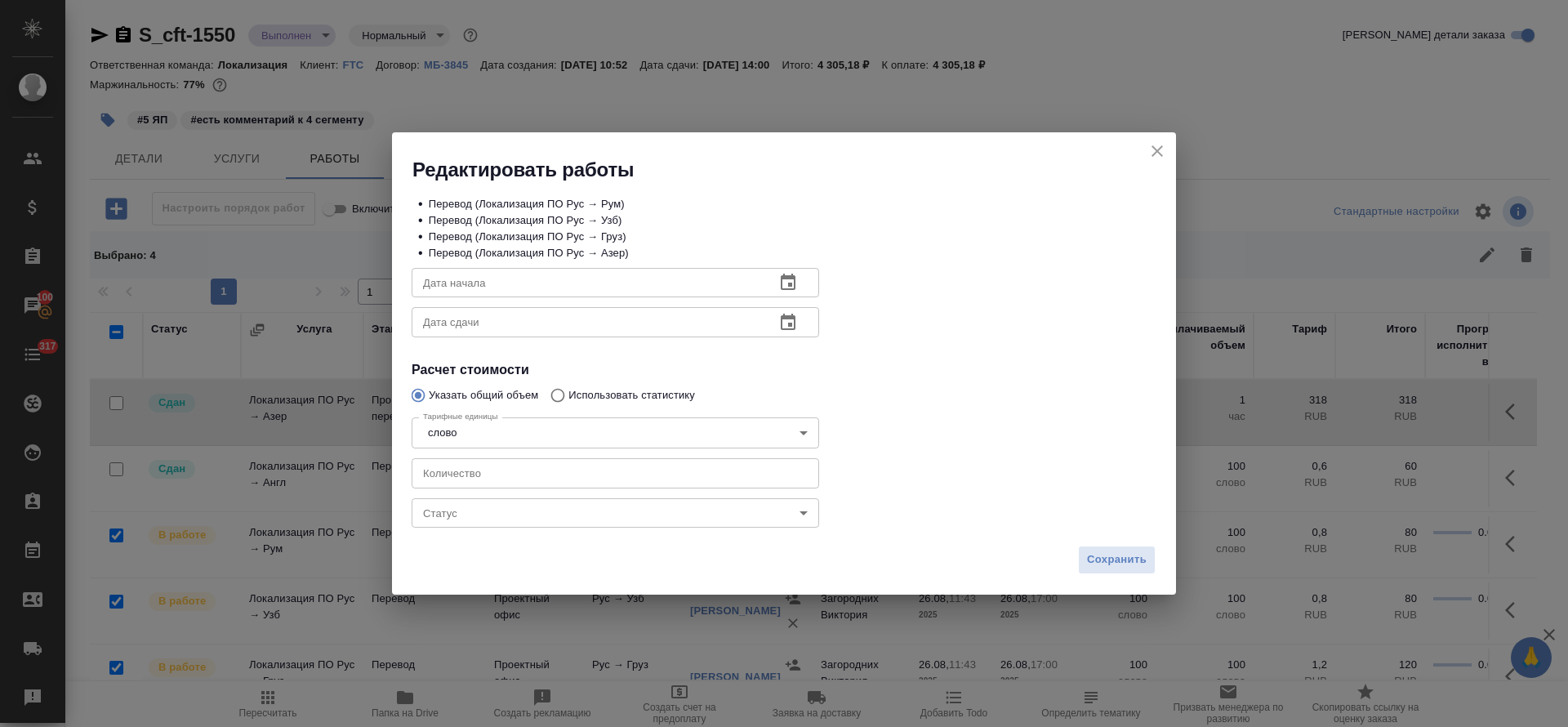
click at [501, 514] on body "🙏 .cls-1 fill:#fff; AWATERA Tretyakova Olga Клиенты Спецификации Заказы 100 Чат…" at bounding box center [784, 363] width 1568 height 727
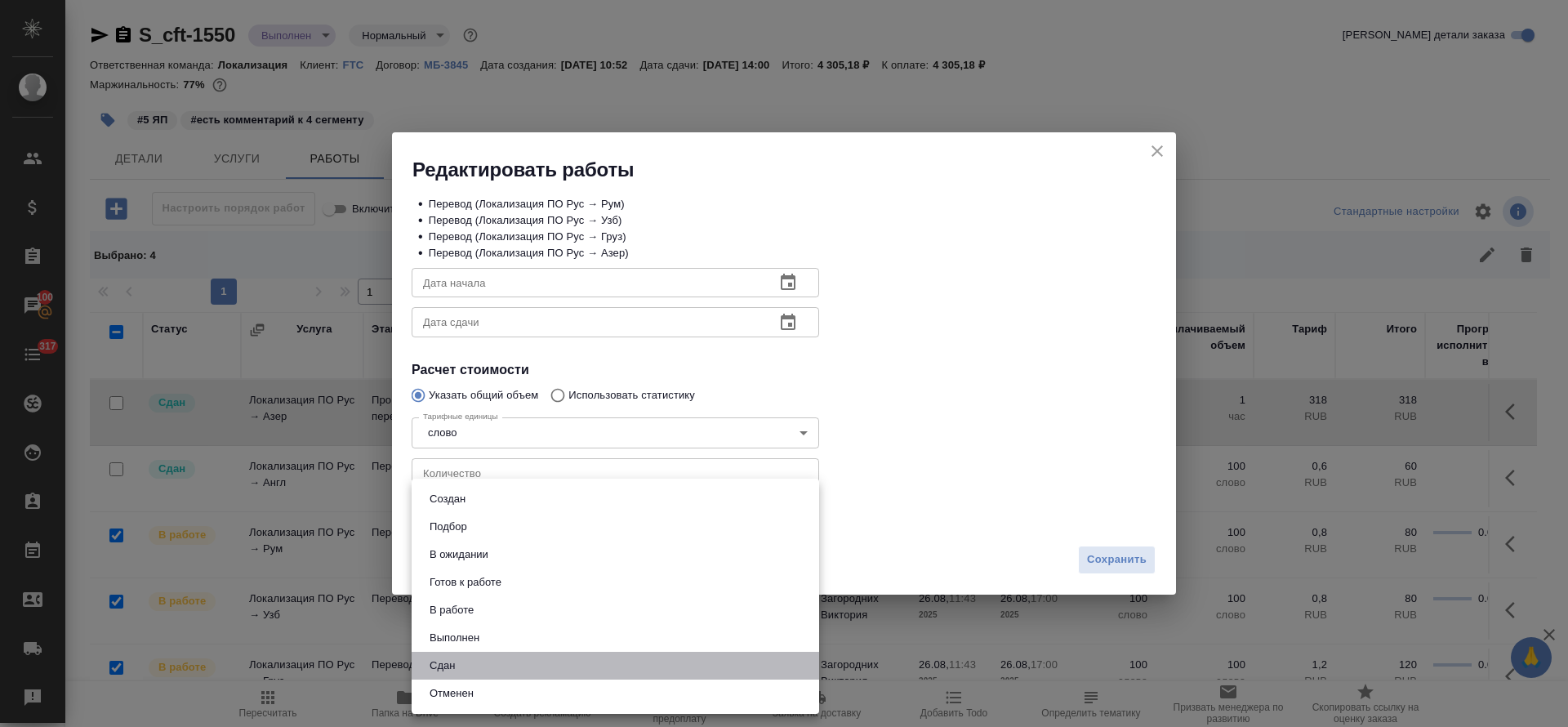
click at [446, 655] on li "Сдан" at bounding box center [615, 666] width 408 height 28
type input "closed"
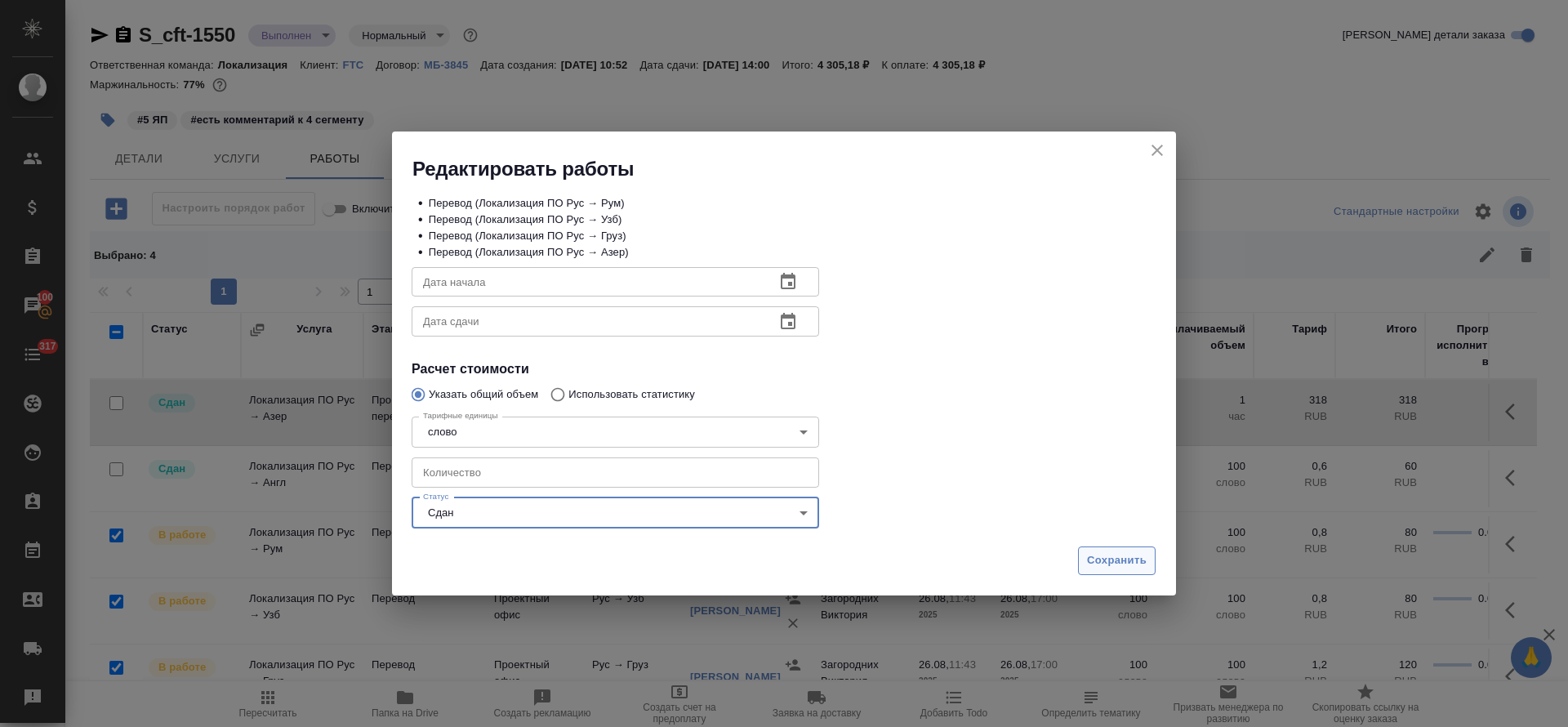
click at [1111, 562] on span "Сохранить" at bounding box center [1117, 560] width 60 height 19
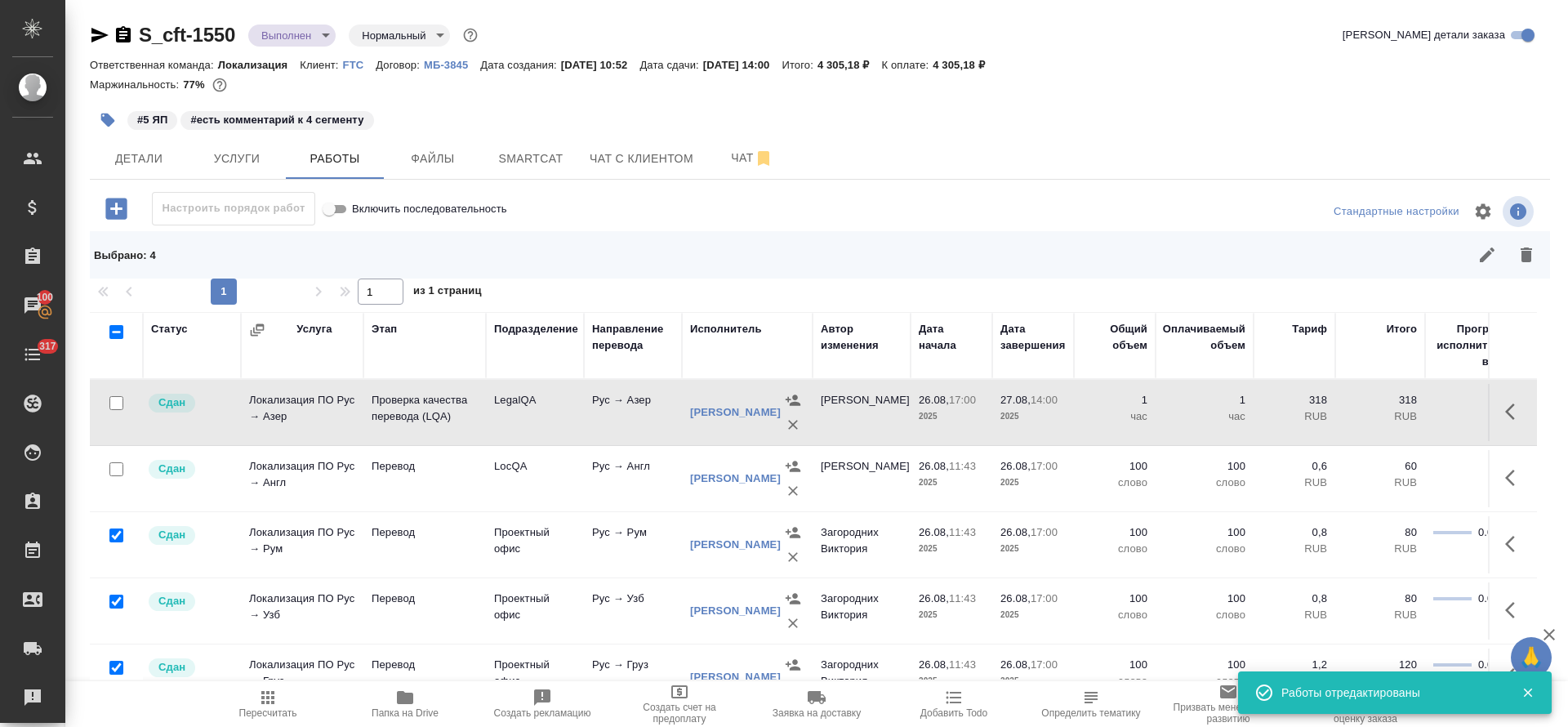
click at [266, 706] on icon "button" at bounding box center [268, 698] width 20 height 20
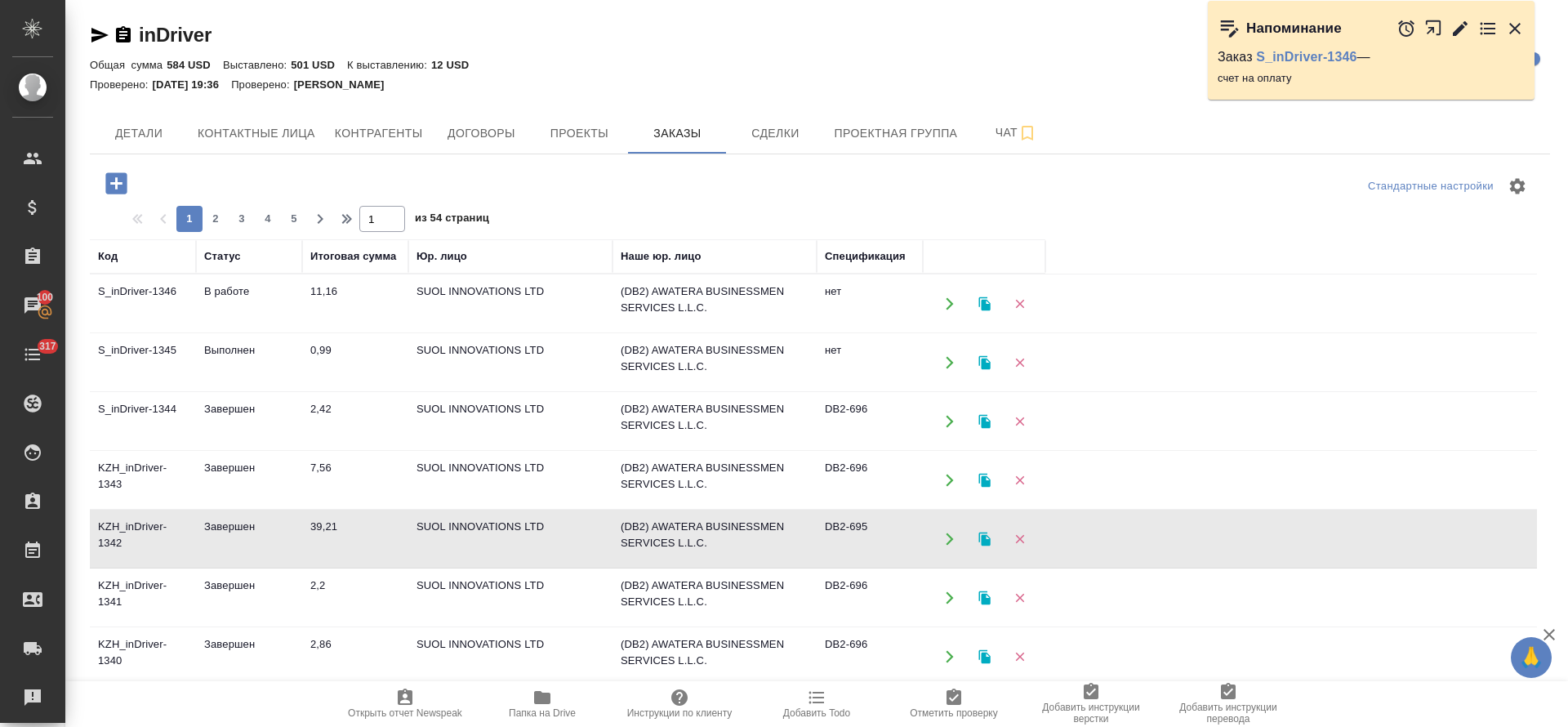
click at [1514, 27] on icon "button" at bounding box center [1514, 28] width 11 height 11
